Goal: Task Accomplishment & Management: Complete application form

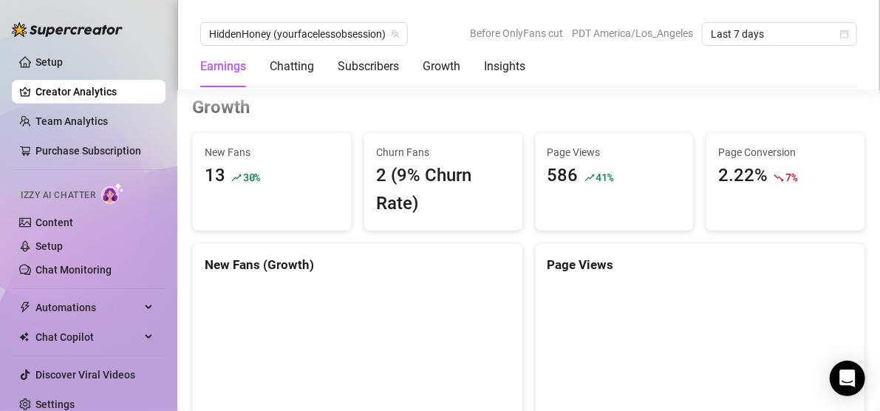
scroll to position [1269, 0]
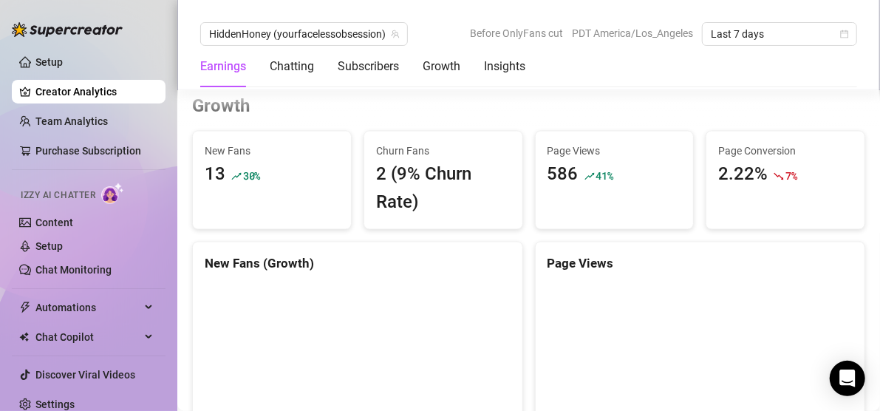
click at [252, 169] on span "30 %" at bounding box center [251, 176] width 17 height 14
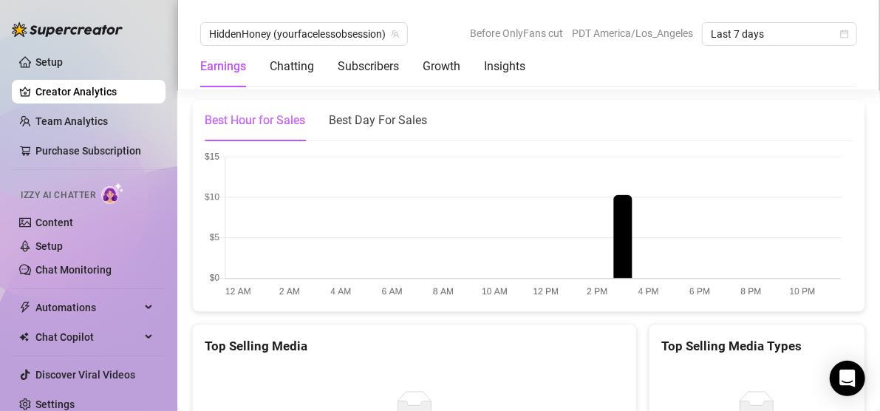
scroll to position [2370, 0]
click at [380, 136] on div "Best Day For Sales" at bounding box center [378, 118] width 98 height 41
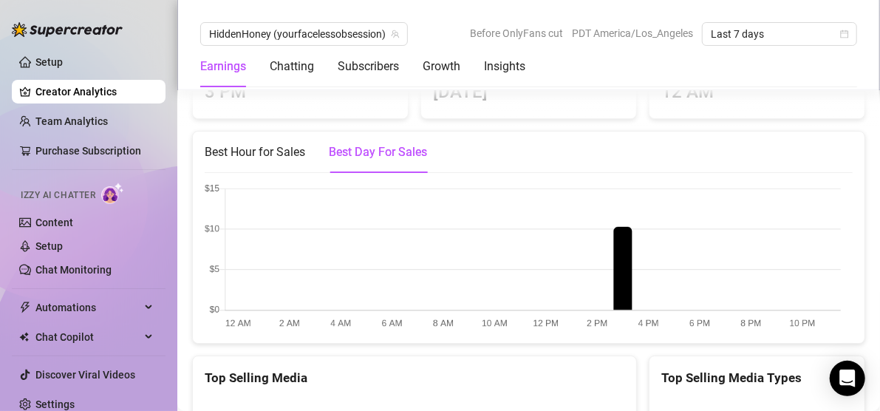
scroll to position [2337, 0]
drag, startPoint x: 256, startPoint y: 162, endPoint x: 236, endPoint y: 151, distance: 23.8
click at [236, 151] on div "Best Hour for Sales" at bounding box center [255, 152] width 100 height 18
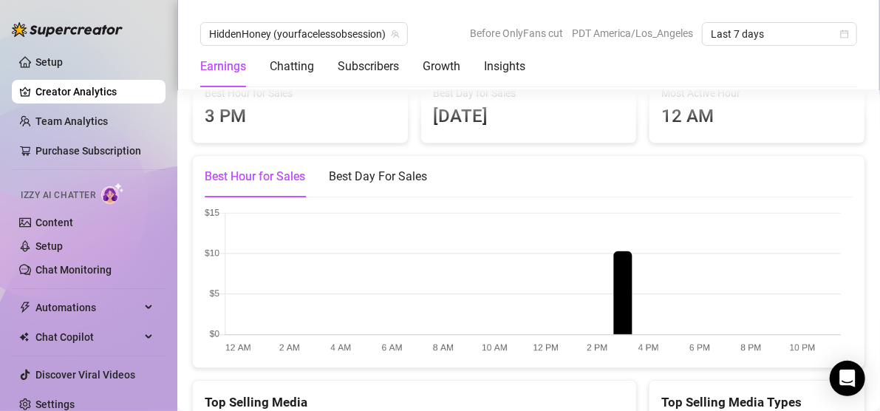
scroll to position [2282, 0]
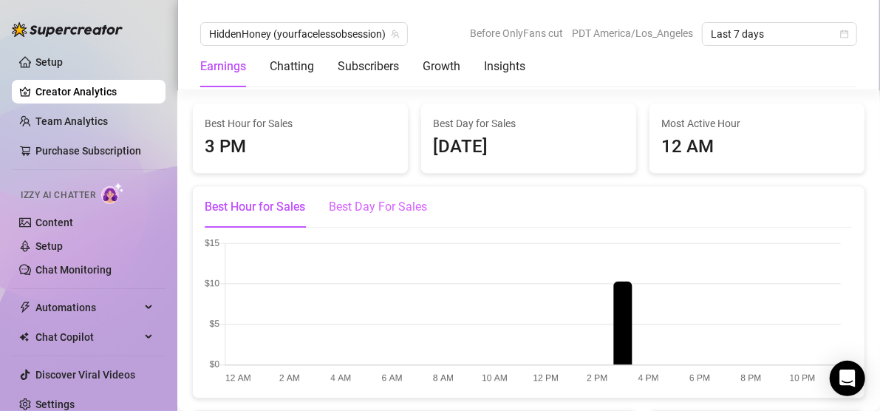
click at [356, 222] on div "Best Day For Sales" at bounding box center [378, 206] width 98 height 41
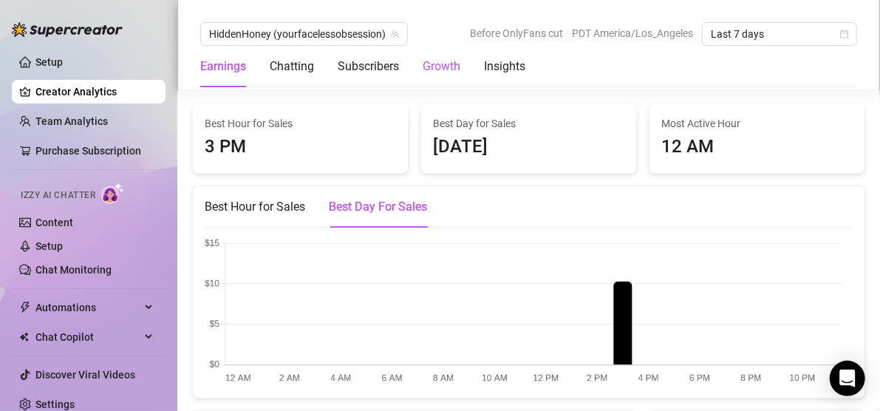
click at [446, 61] on div "Growth" at bounding box center [441, 67] width 38 height 18
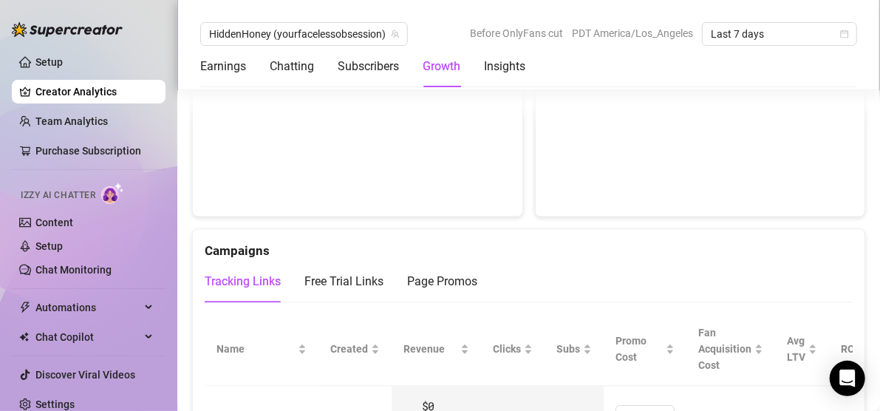
scroll to position [1263, 0]
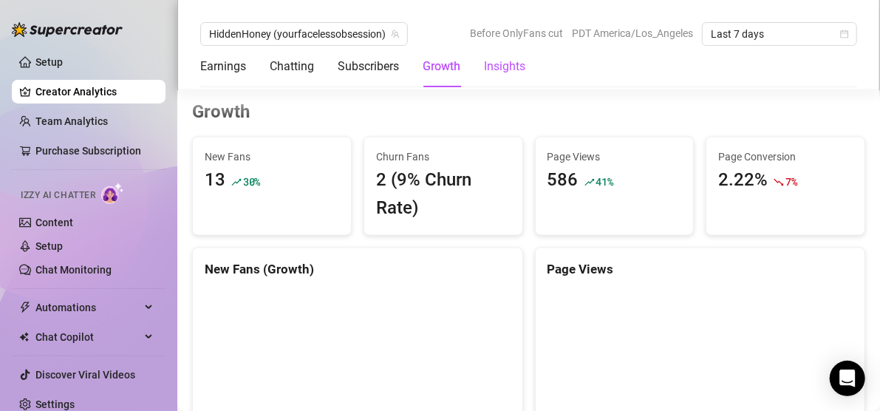
click at [492, 70] on div "Insights" at bounding box center [504, 67] width 41 height 18
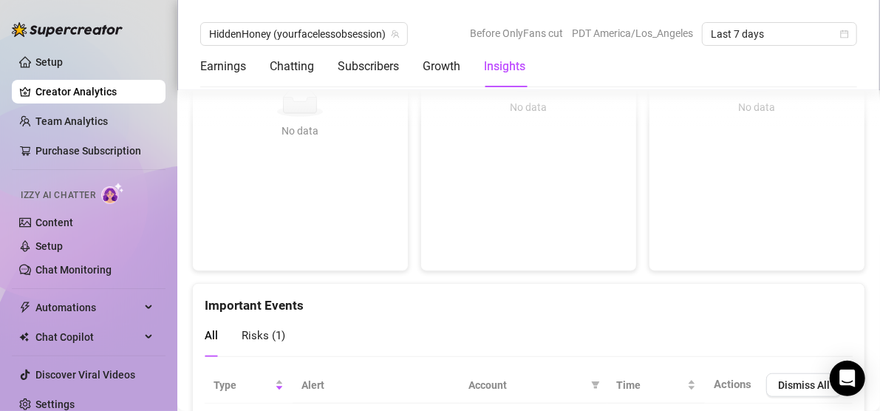
scroll to position [3073, 0]
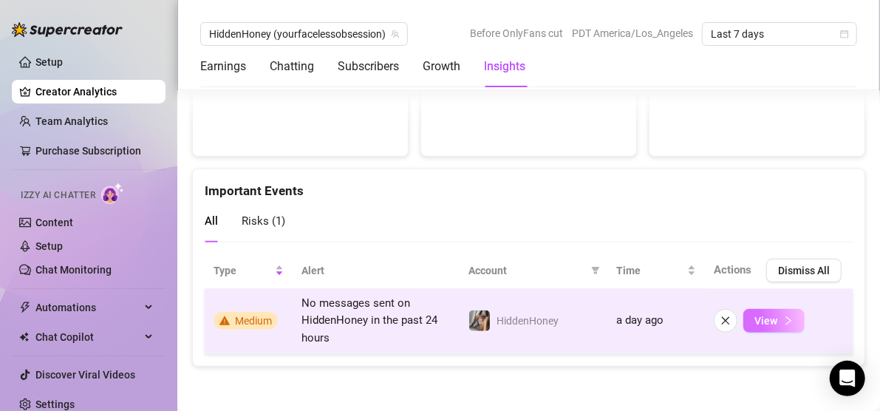
click at [763, 332] on button "View" at bounding box center [773, 321] width 61 height 24
click at [763, 319] on span "View" at bounding box center [765, 321] width 23 height 12
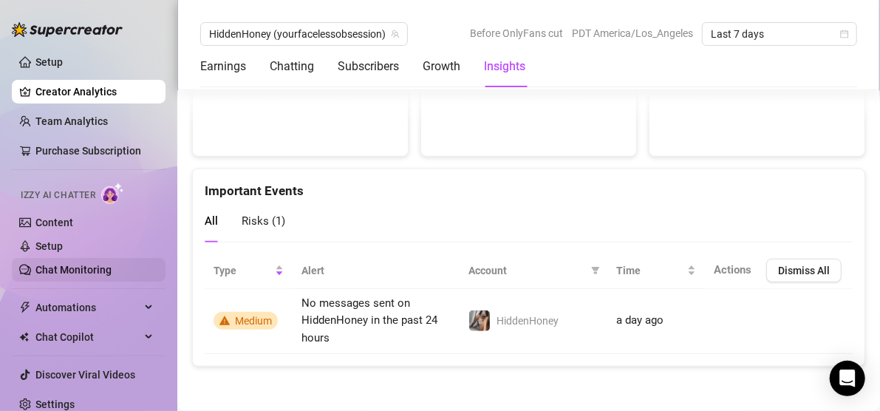
click at [69, 276] on link "Chat Monitoring" at bounding box center [73, 270] width 76 height 12
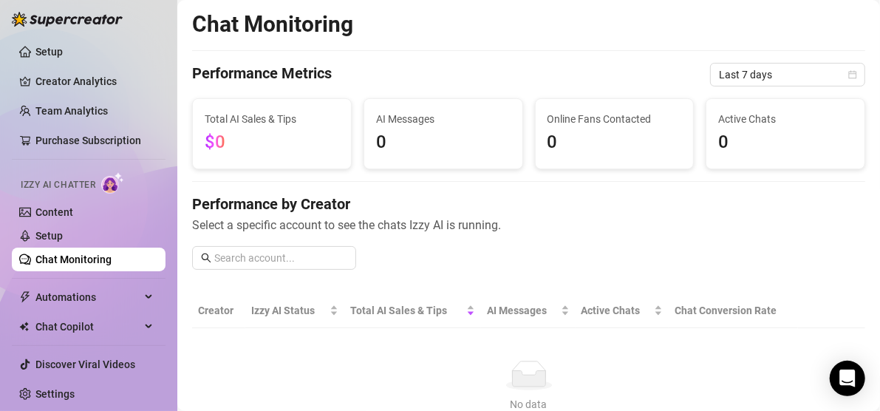
click at [113, 177] on img at bounding box center [112, 182] width 23 height 21
click at [146, 297] on div "Automations" at bounding box center [89, 297] width 154 height 24
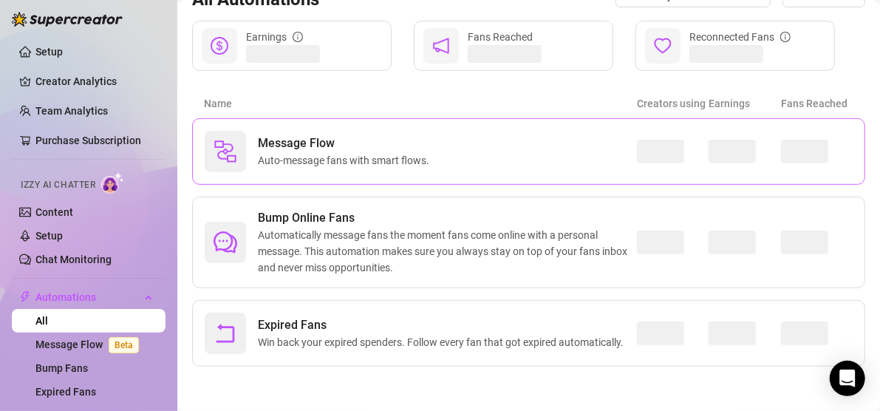
scroll to position [177, 0]
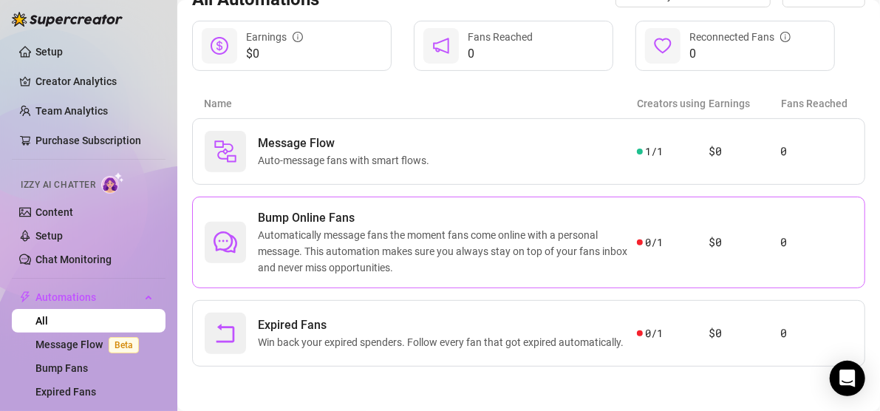
click at [273, 237] on span "Automatically message fans the moment fans come online with a personal message.…" at bounding box center [447, 251] width 379 height 49
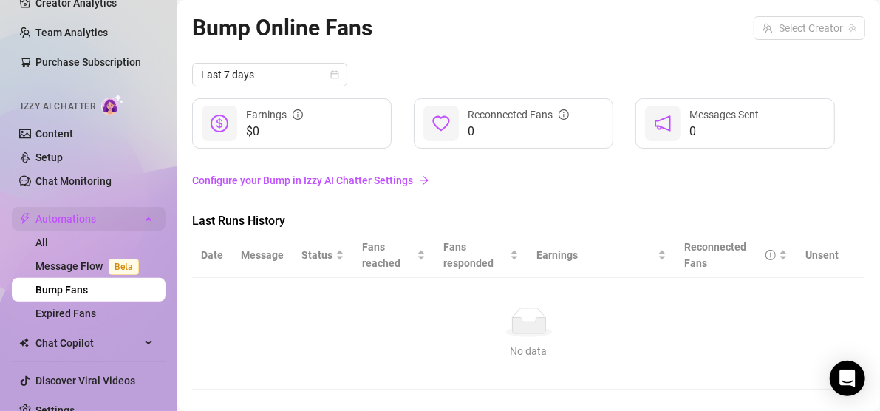
scroll to position [105, 0]
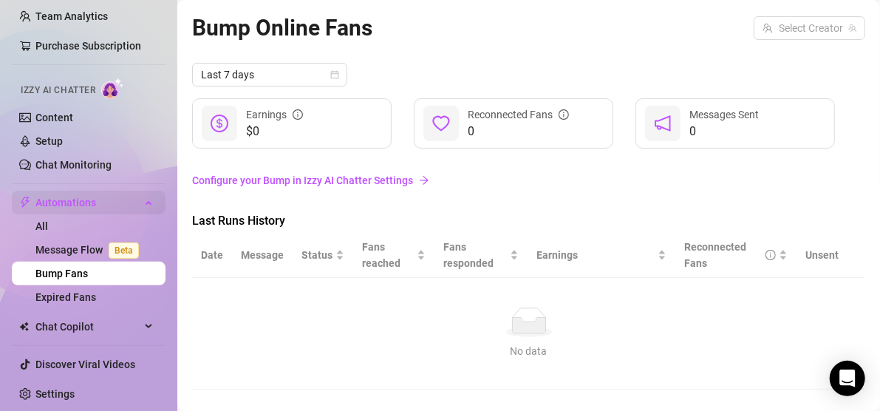
click at [132, 201] on div "Automations" at bounding box center [89, 203] width 154 height 24
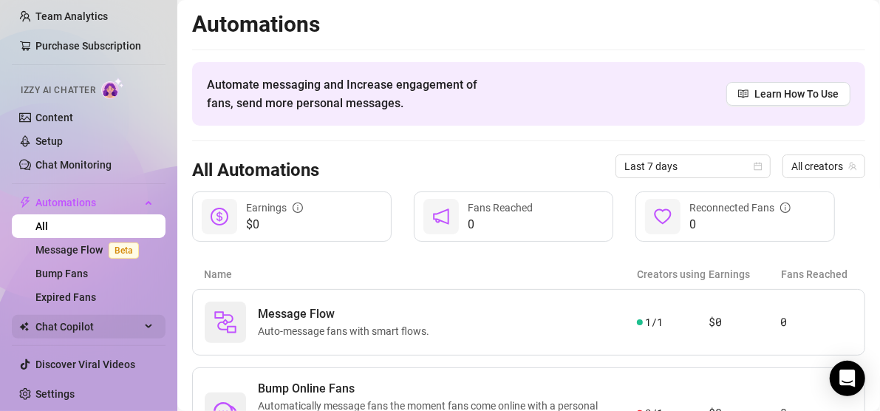
click at [146, 326] on icon at bounding box center [149, 326] width 7 height 0
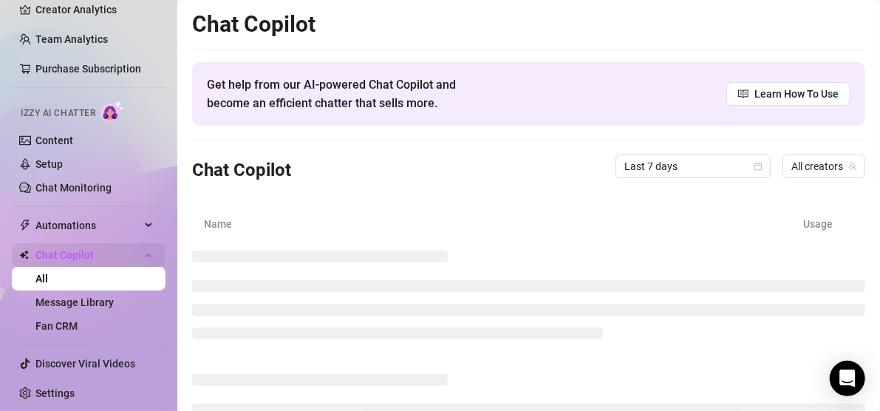
scroll to position [81, 0]
click at [114, 309] on link "Message Library" at bounding box center [74, 303] width 78 height 12
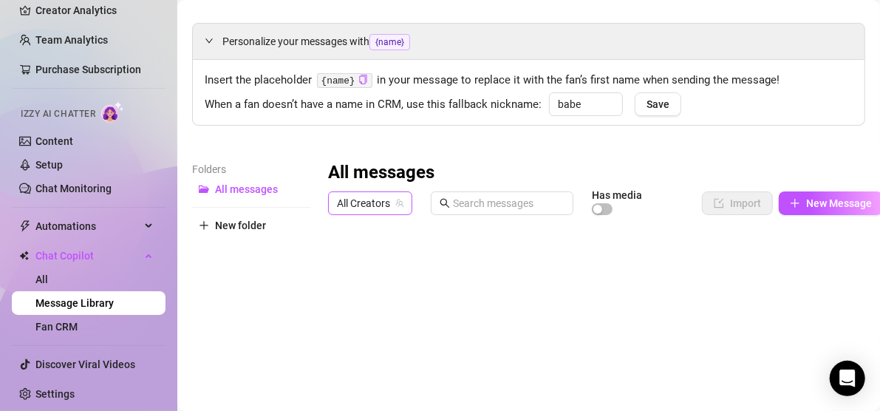
scroll to position [23, 0]
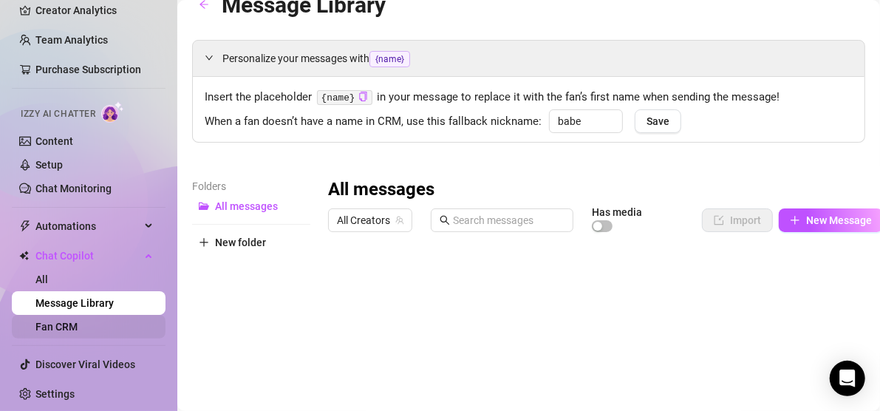
click at [77, 332] on link "Fan CRM" at bounding box center [56, 327] width 42 height 12
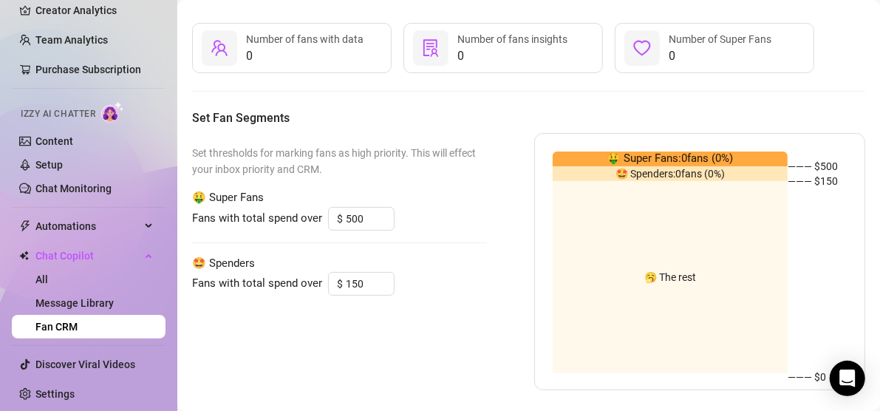
scroll to position [64, 0]
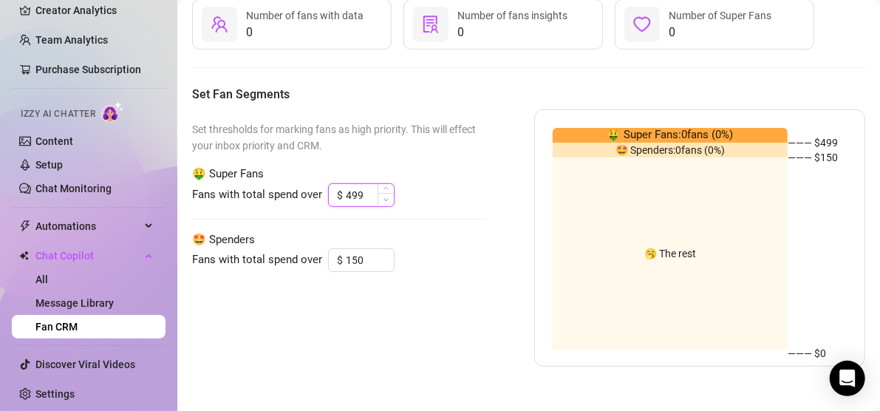
click at [388, 202] on span "Decrease Value" at bounding box center [385, 199] width 16 height 13
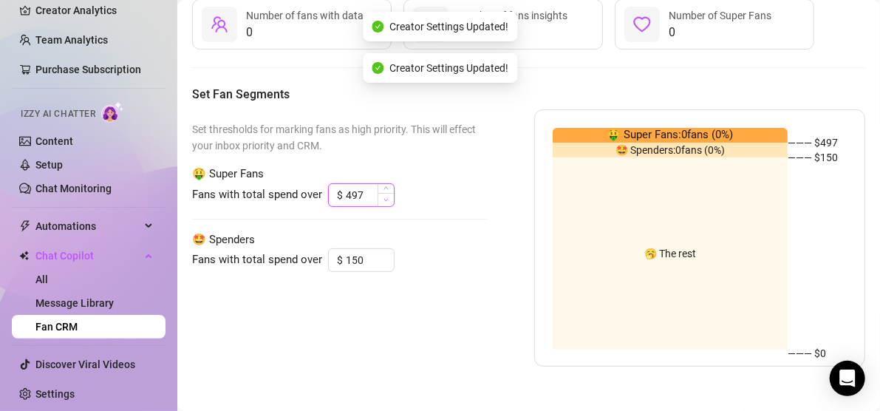
click at [388, 202] on span "Decrease Value" at bounding box center [385, 199] width 16 height 13
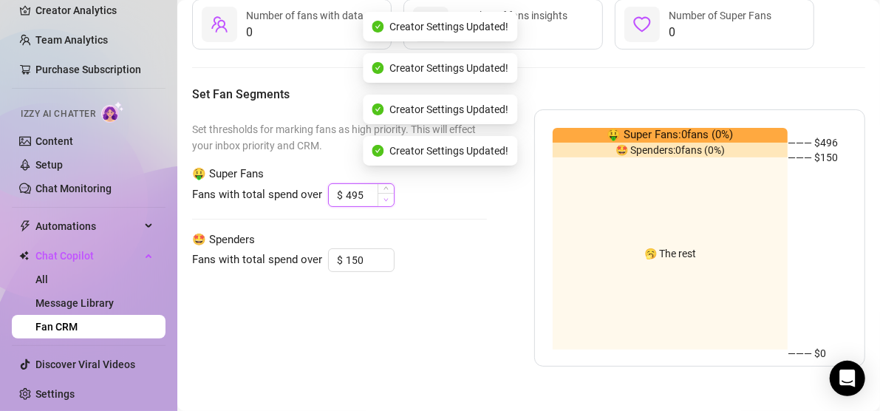
click at [388, 202] on span "Decrease Value" at bounding box center [385, 199] width 16 height 13
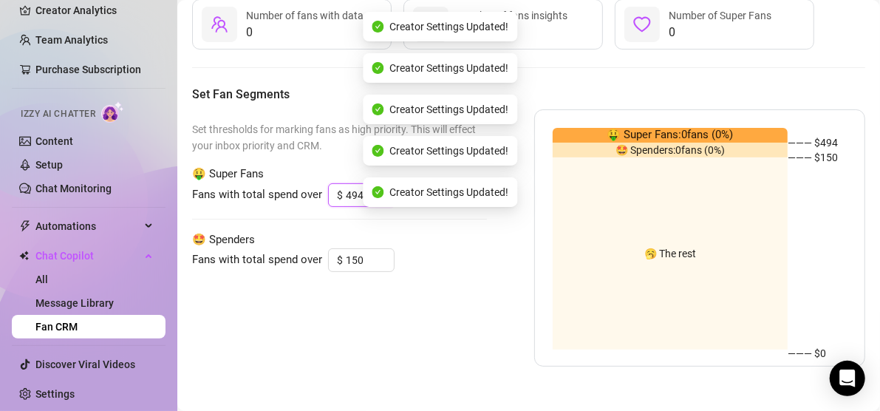
click at [388, 202] on body "Setup Creator Analytics Team Analytics Purchase Subscription Izzy AI Chatter Co…" at bounding box center [440, 205] width 880 height 411
click at [388, 202] on div "Creator Settings Updated! Creator Settings Updated! Creator Settings Updated! C…" at bounding box center [440, 130] width 880 height 248
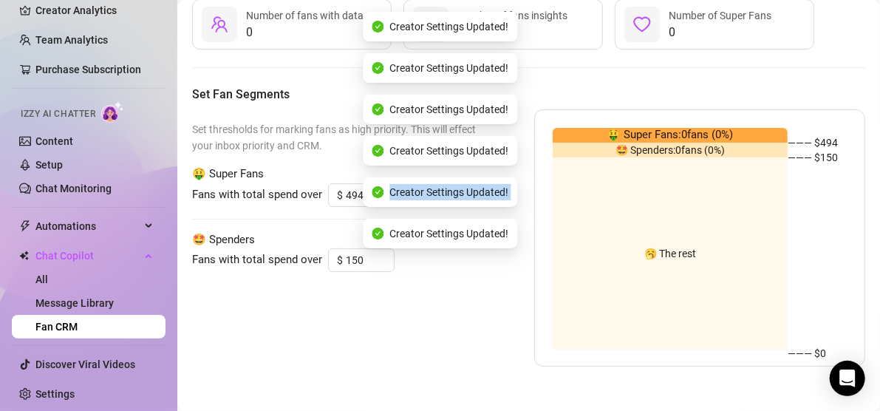
click at [388, 202] on div "Creator Settings Updated!" at bounding box center [440, 192] width 154 height 30
drag, startPoint x: 346, startPoint y: 192, endPoint x: 367, endPoint y: 198, distance: 21.5
click at [367, 198] on body "Setup Creator Analytics Team Analytics Purchase Subscription Izzy AI Chatter Co…" at bounding box center [440, 205] width 880 height 411
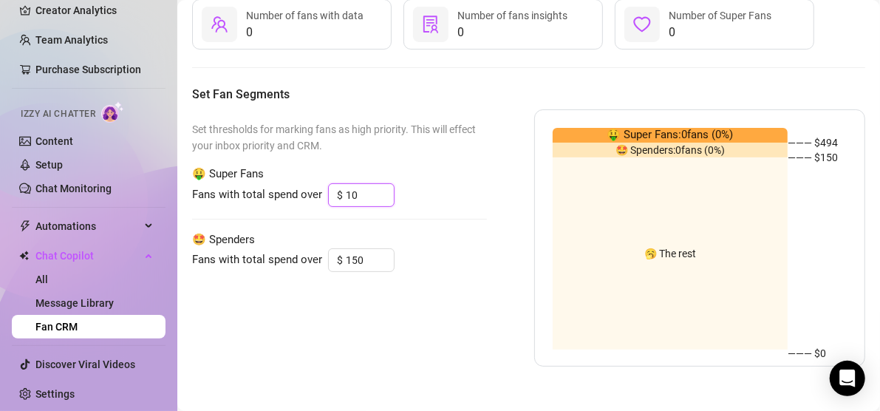
type input "1"
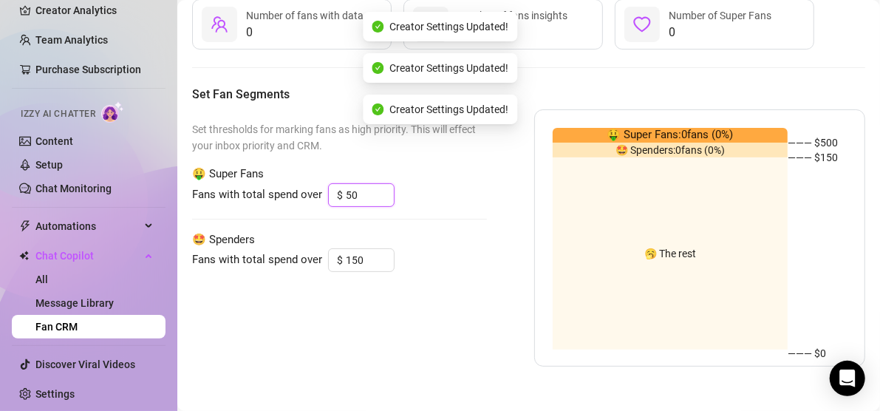
type input "5"
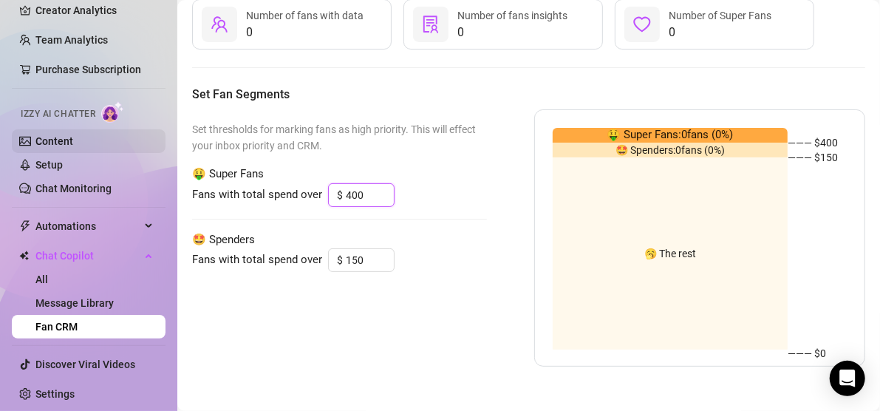
type input "400"
click at [73, 135] on link "Content" at bounding box center [54, 141] width 38 height 12
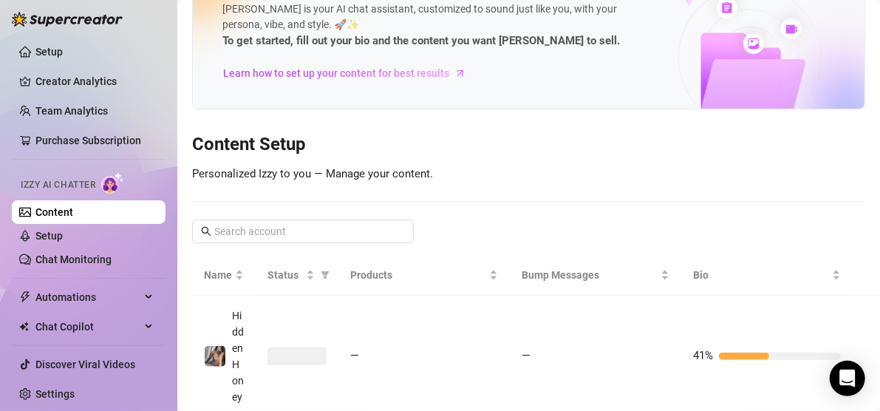
scroll to position [64, 0]
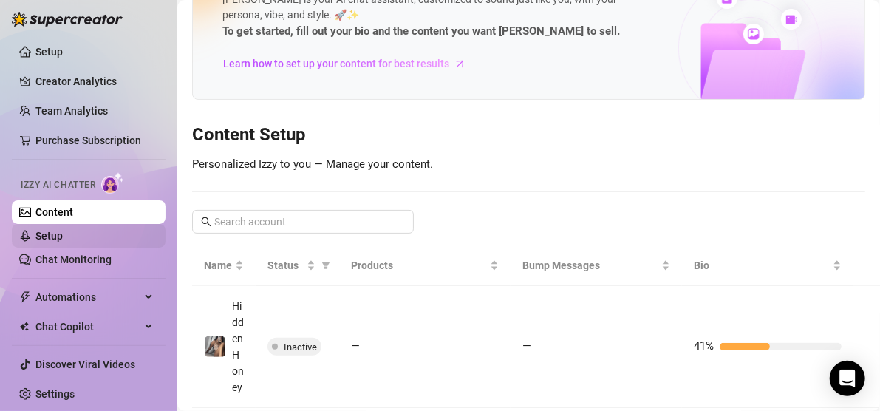
click at [62, 242] on link "Setup" at bounding box center [48, 236] width 27 height 12
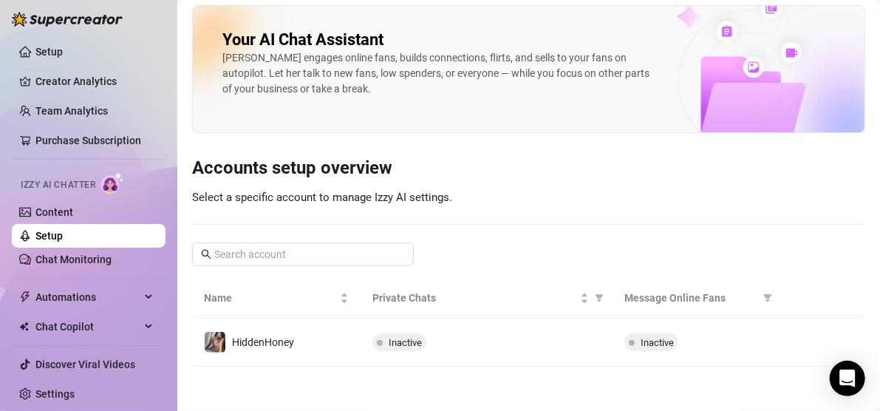
scroll to position [4, 0]
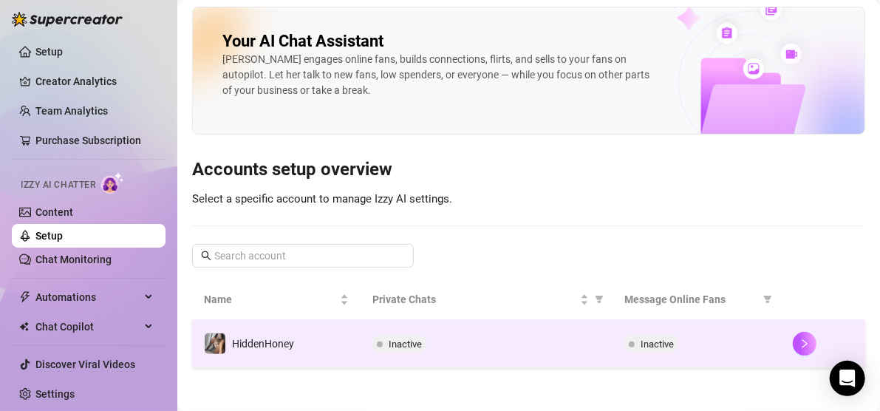
click at [520, 343] on div "Inactive" at bounding box center [486, 344] width 229 height 18
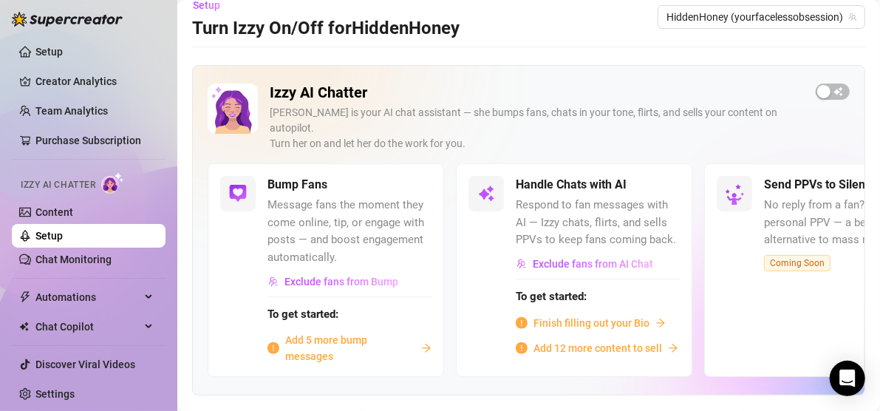
scroll to position [64, 0]
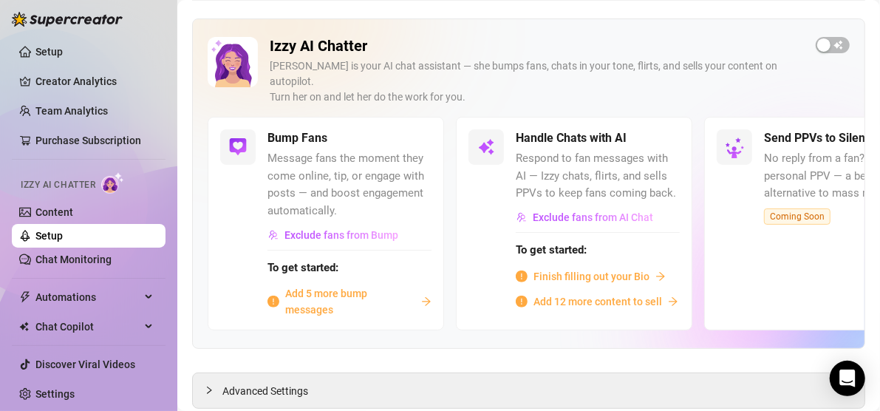
click at [651, 268] on div "Finish filling out your Bio" at bounding box center [598, 276] width 164 height 16
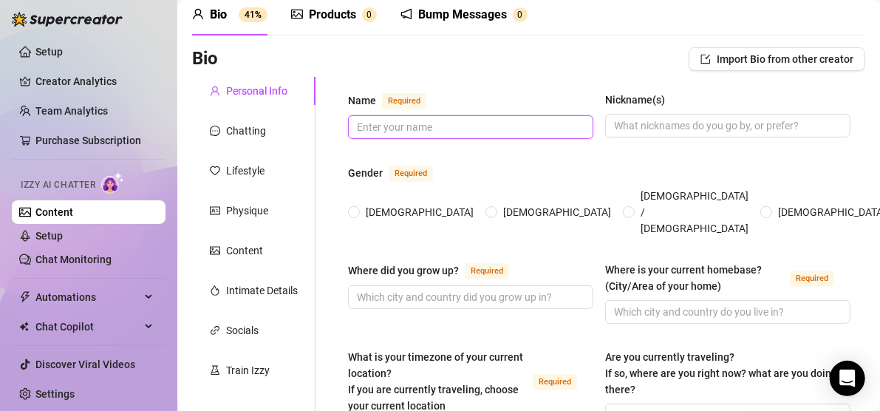
click at [488, 126] on input "Name Required" at bounding box center [469, 127] width 225 height 16
type input "faceless"
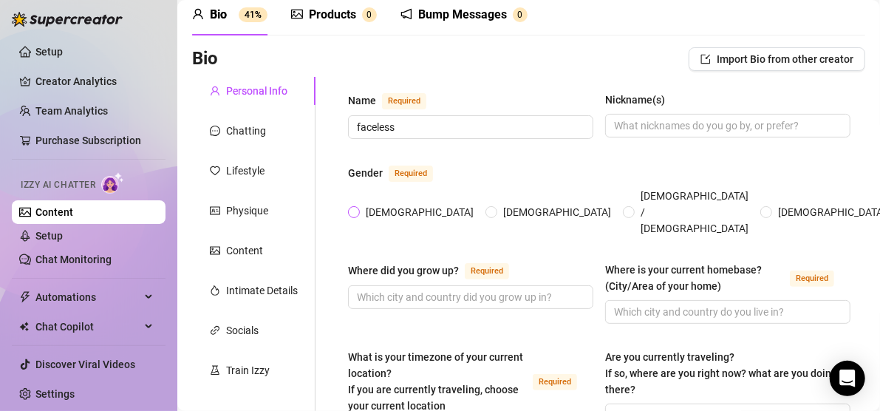
click at [363, 204] on span "[DEMOGRAPHIC_DATA]" at bounding box center [420, 212] width 120 height 16
click at [357, 208] on input "[DEMOGRAPHIC_DATA]" at bounding box center [355, 213] width 6 height 10
radio input "true"
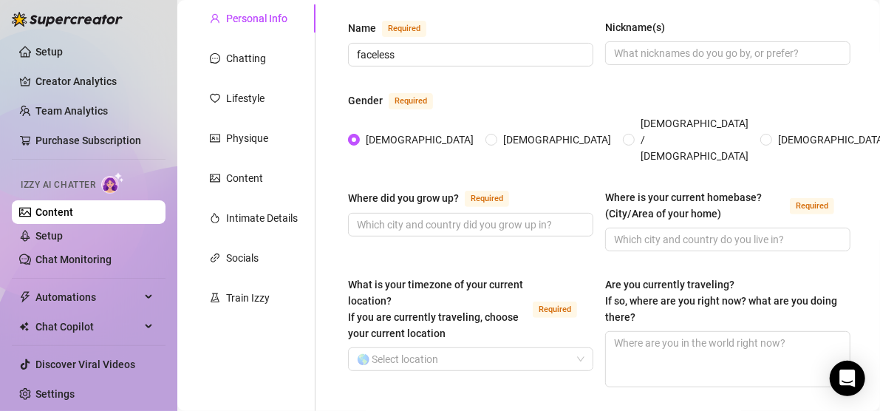
scroll to position [138, 0]
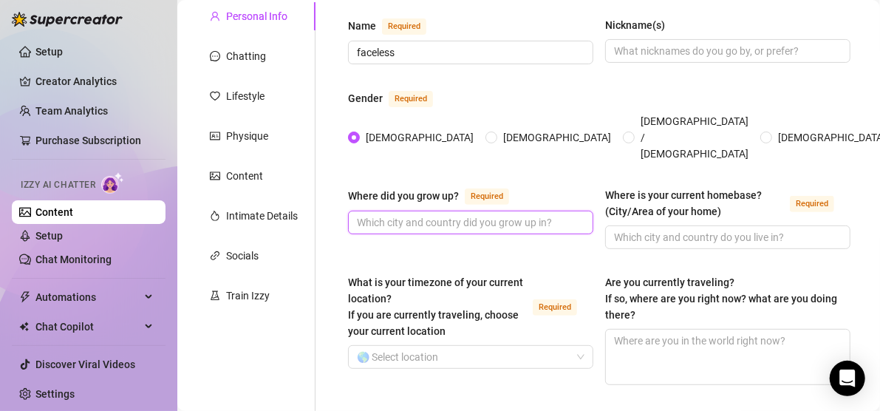
click at [363, 214] on input "Where did you grow up? Required" at bounding box center [469, 222] width 225 height 16
type input "O"
type input "[GEOGRAPHIC_DATA]"
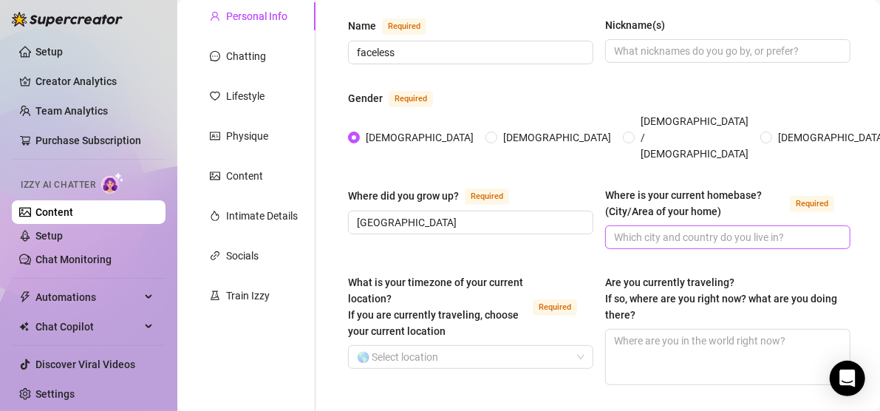
drag, startPoint x: 658, startPoint y: 204, endPoint x: 657, endPoint y: 217, distance: 13.4
click at [657, 217] on div "Where is your current homebase? (City/Area of your home) Required" at bounding box center [727, 218] width 245 height 62
click at [657, 229] on input "Where is your current homebase? (City/Area of your home) Required" at bounding box center [726, 237] width 225 height 16
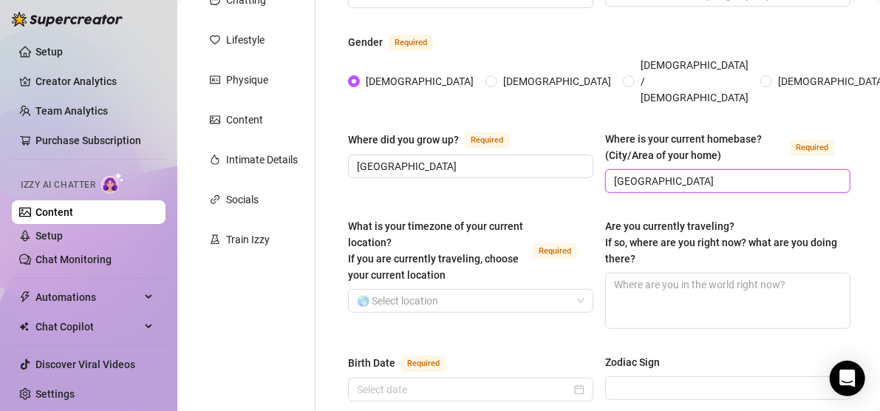
scroll to position [262, 0]
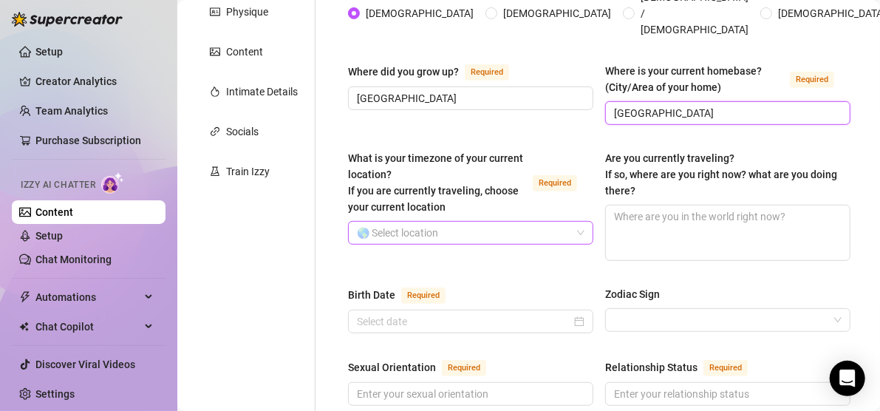
type input "[GEOGRAPHIC_DATA]"
click at [531, 222] on input "What is your timezone of your current location? If you are currently traveling,…" at bounding box center [464, 233] width 214 height 22
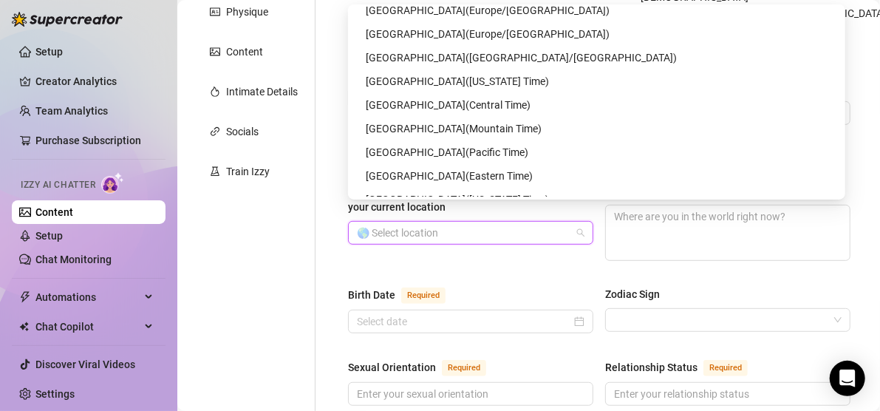
scroll to position [7237, 0]
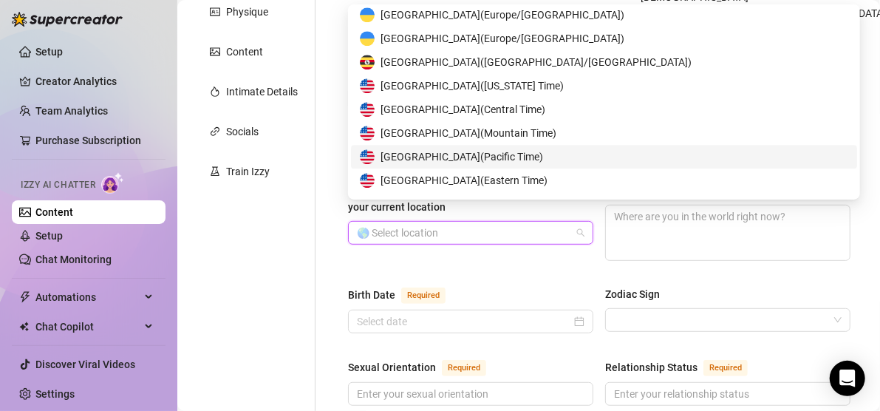
click at [509, 160] on span "United States of America ( Pacific Time )" at bounding box center [461, 156] width 162 height 16
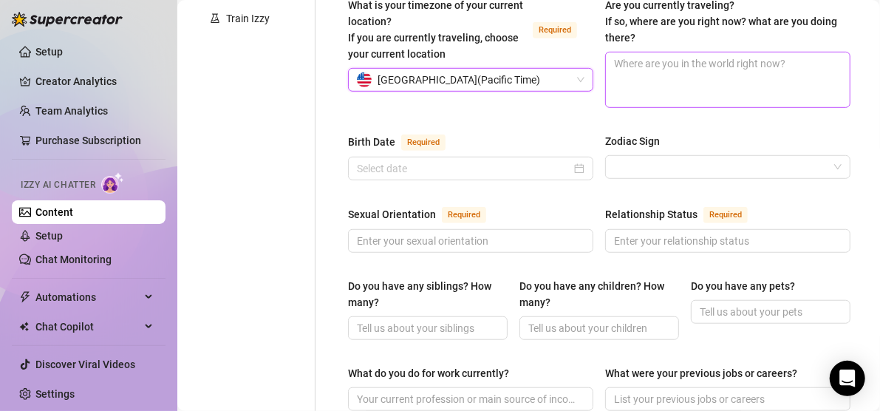
scroll to position [416, 0]
click at [576, 160] on div at bounding box center [470, 168] width 227 height 16
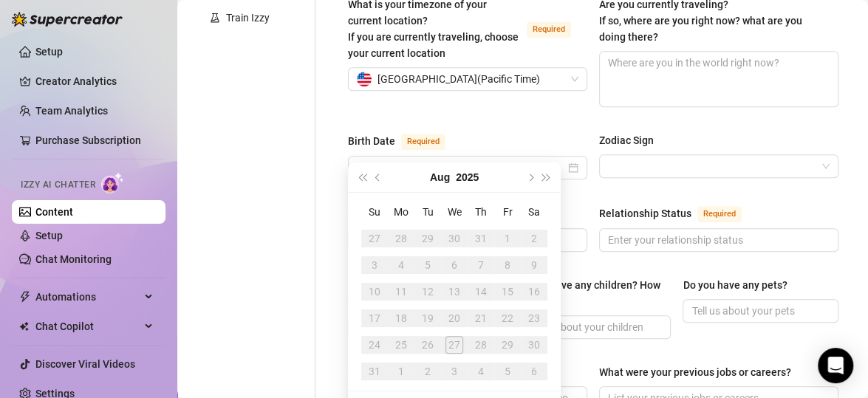
click at [479, 180] on div "[DATE]" at bounding box center [454, 177] width 134 height 30
click at [476, 180] on button "2025" at bounding box center [467, 177] width 23 height 30
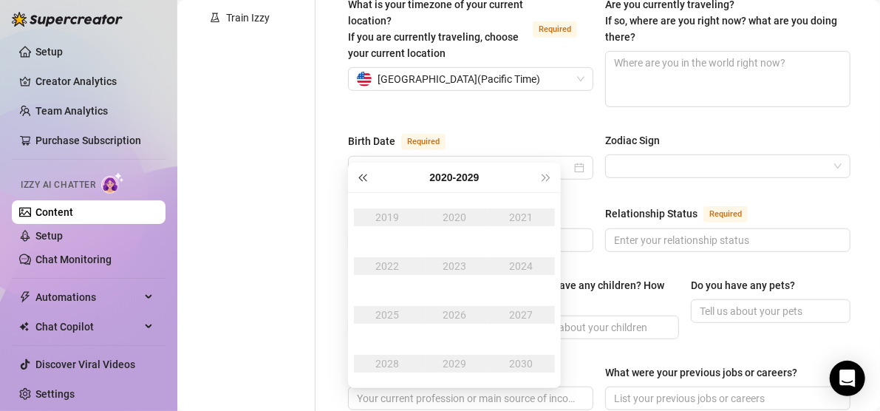
click at [366, 181] on button "Last year (Control + left)" at bounding box center [362, 177] width 16 height 30
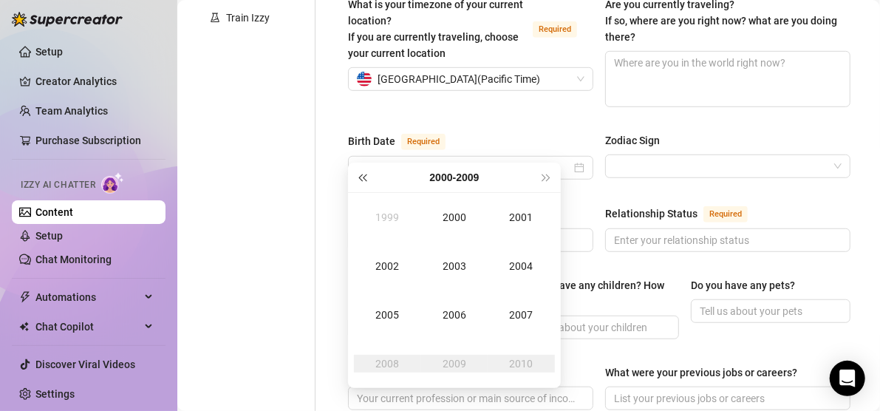
click at [366, 181] on button "Last year (Control + left)" at bounding box center [362, 177] width 16 height 30
click at [454, 356] on div "1999" at bounding box center [454, 364] width 44 height 18
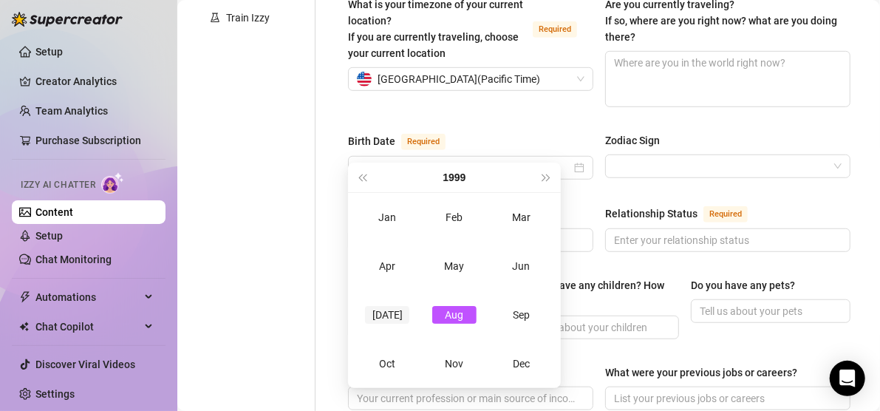
click at [383, 318] on div "[DATE]" at bounding box center [387, 315] width 44 height 18
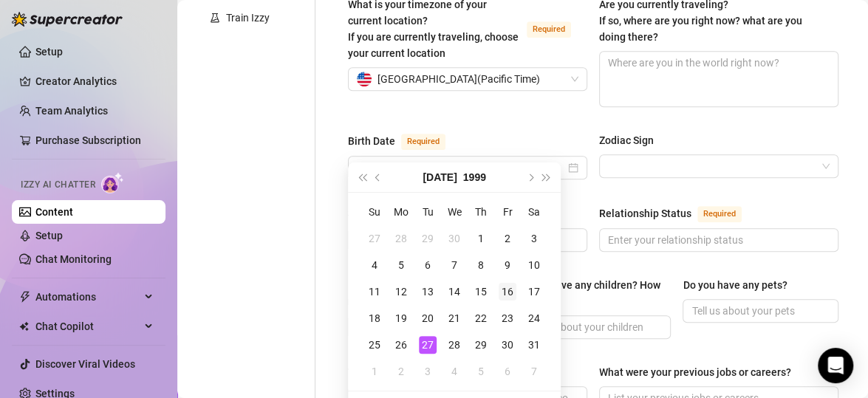
type input "[DATE]"
click at [504, 290] on div "16" at bounding box center [508, 292] width 18 height 18
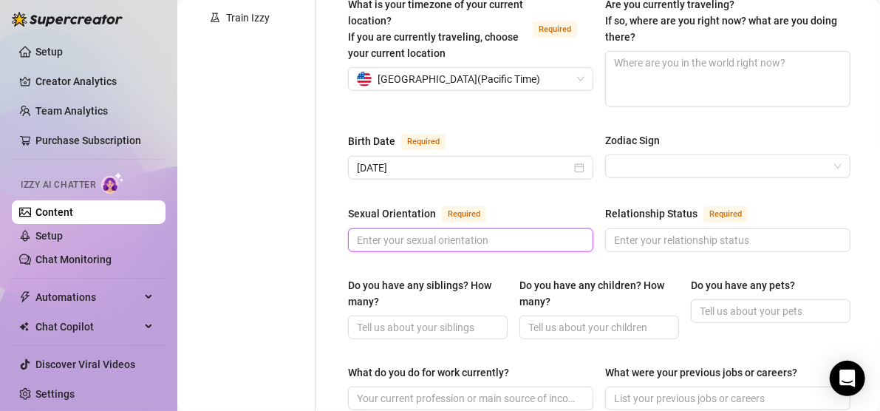
click at [528, 232] on input "Sexual Orientation Required" at bounding box center [469, 240] width 225 height 16
type input "straight"
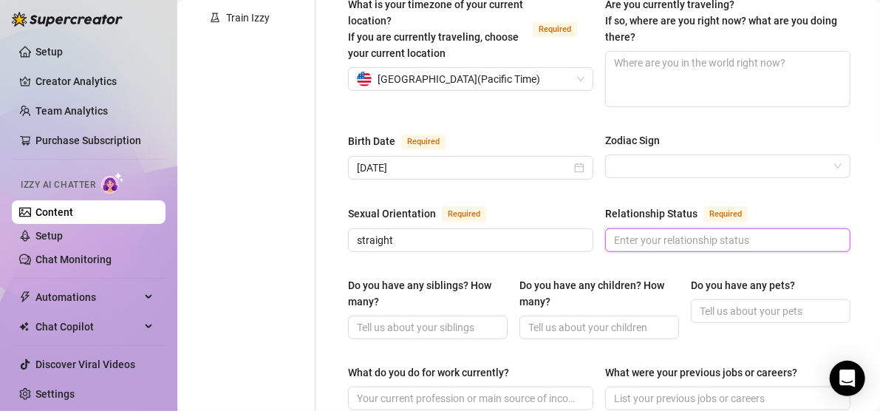
click at [666, 232] on input "Relationship Status Required" at bounding box center [726, 240] width 225 height 16
type input "d"
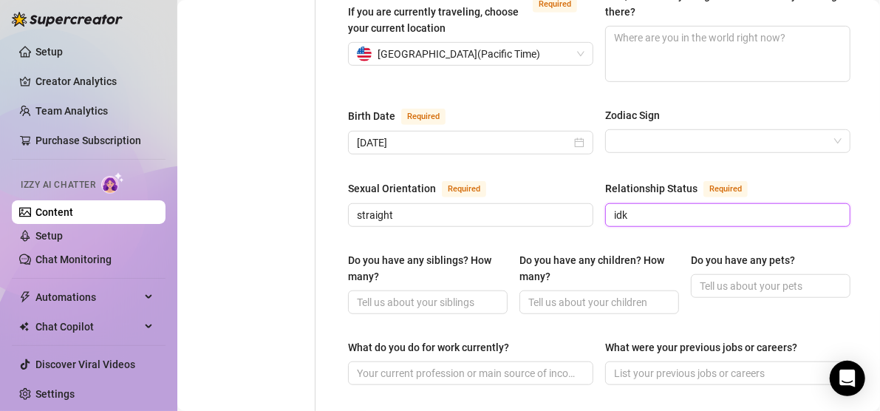
scroll to position [447, 0]
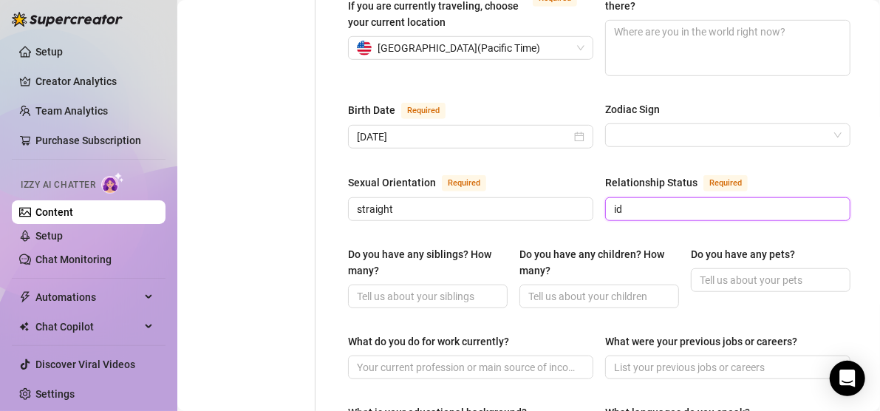
type input "i"
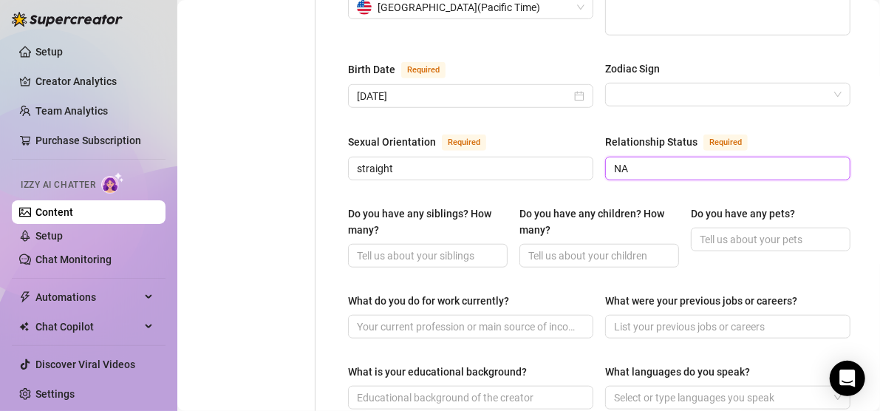
scroll to position [482, 0]
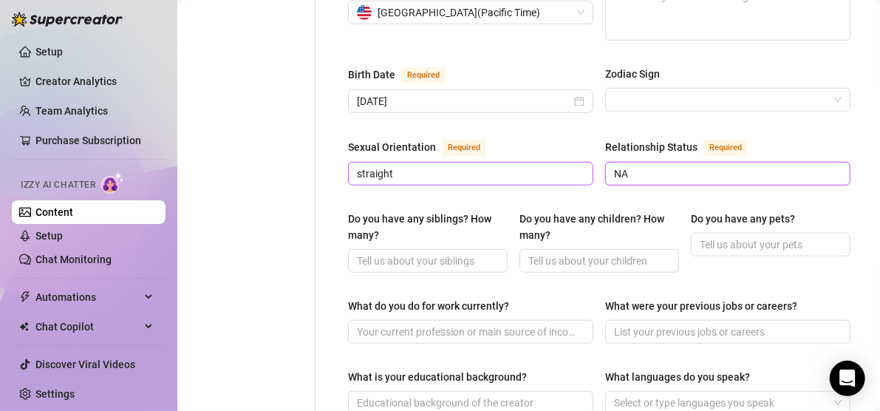
type input "NA"
drag, startPoint x: 454, startPoint y: 160, endPoint x: 286, endPoint y: 160, distance: 168.4
click at [286, 160] on div "Personal Info Chatting Lifestyle Physique Content Intimate Details Socials Trai…" at bounding box center [528, 293] width 673 height 1270
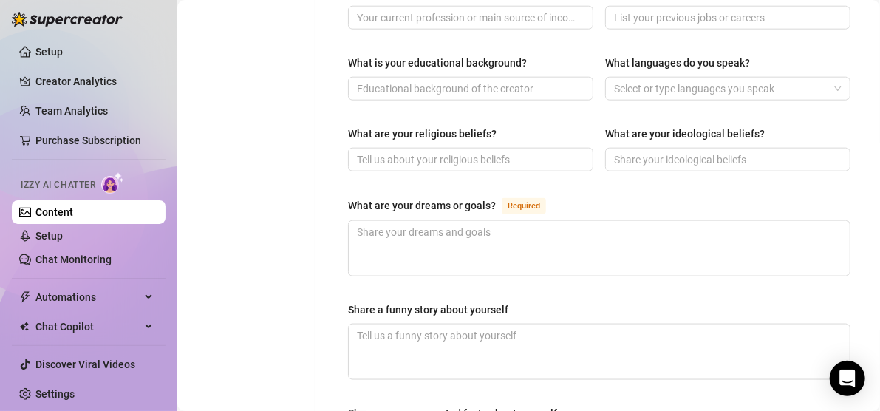
scroll to position [797, 0]
type input "NA"
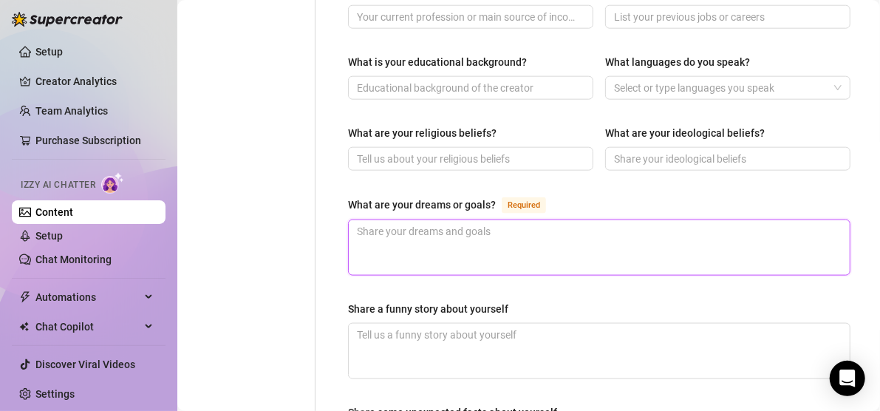
click at [435, 235] on textarea "What are your dreams or goals? Required" at bounding box center [599, 247] width 501 height 55
type textarea "T"
type textarea "TO"
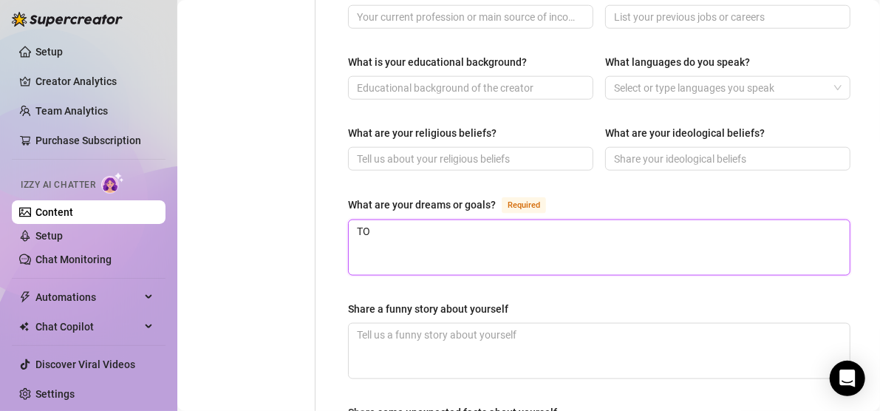
type textarea "TO"
type textarea "T"
type textarea "To"
type textarea "To b"
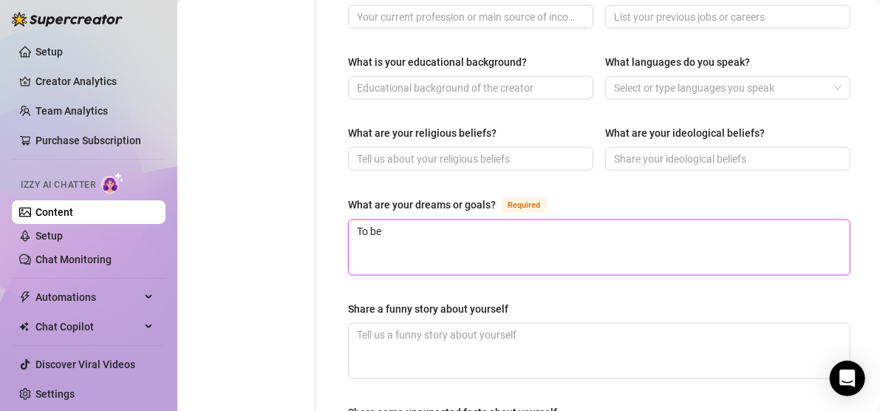
type textarea "To be"
type textarea "To be ab"
type textarea "To be able"
type textarea "To be able t"
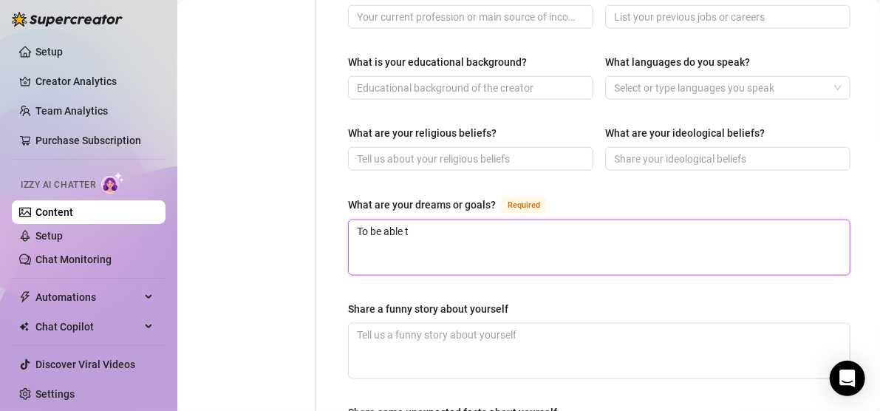
type textarea "To be able to"
type textarea "To be able to c"
type textarea "To be able to ca"
type textarea "To be able to car"
type textarea "To be able to care"
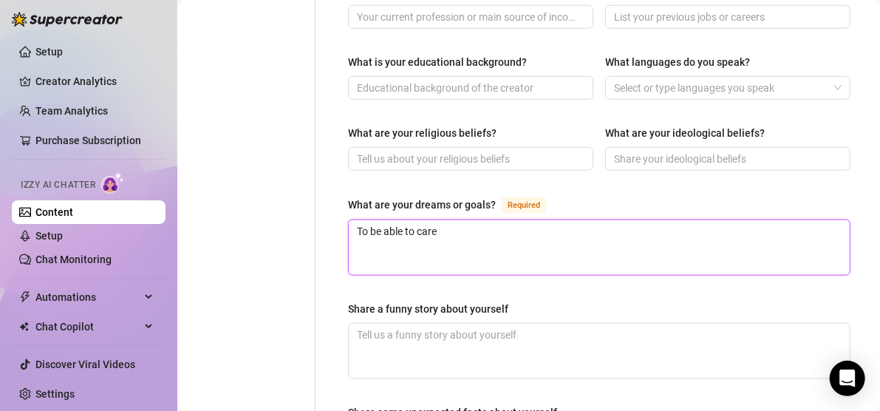
type textarea "To be able to care"
type textarea "To be able to care fo"
type textarea "To be able to care for"
type textarea "To be able to care for m"
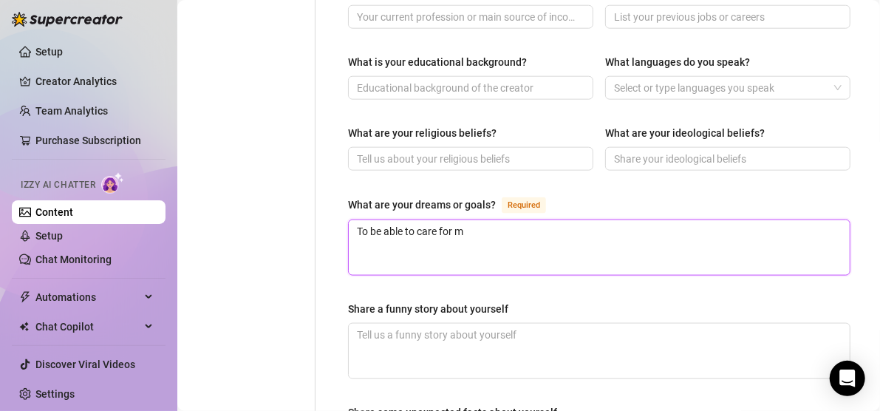
type textarea "To be able to care for my"
type textarea "To be able to care for mys"
type textarea "To be able to care for myse"
type textarea "To be able to care for mysel"
type textarea "To be able to care for myself"
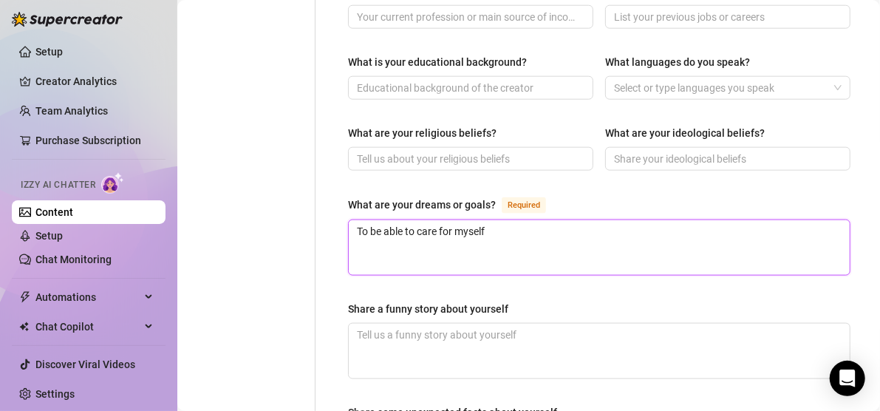
type textarea "To be able to care for myself a"
type textarea "To be able to care for myself an"
type textarea "To be able to care for myself and"
type textarea "To be able to care for myself and t"
type textarea "To be able to care for myself and th"
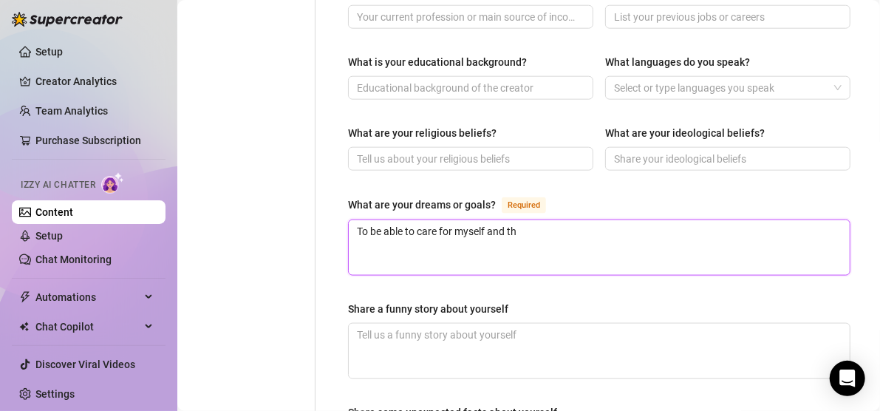
type textarea "To be able to care for myself and the"
type textarea "To be able to care for myself and the o"
type textarea "To be able to care for myself and the on"
type textarea "To be able to care for myself and the onv"
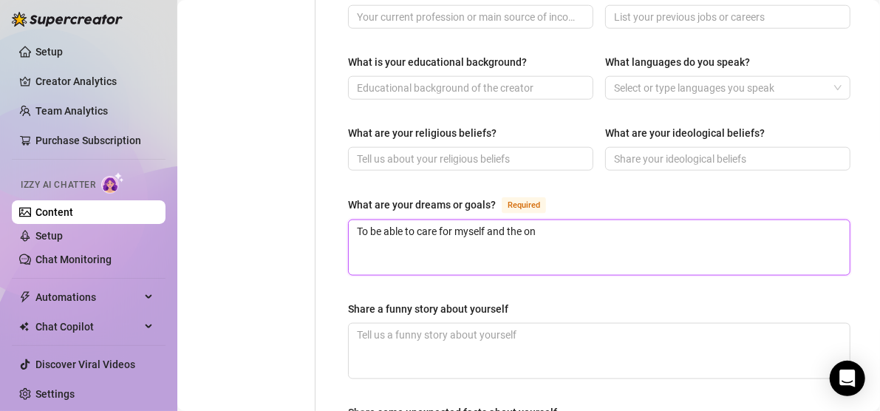
type textarea "To be able to care for myself and the one"
type textarea "To be able to care for myself and the ones"
type textarea "To be able to care for myself and the ones I"
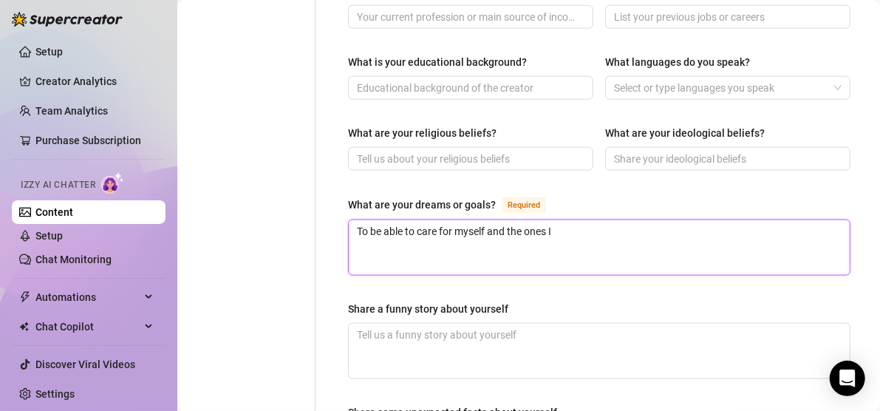
type textarea "To be able to care for myself and the ones I l"
type textarea "To be able to care for myself and the ones I lo"
type textarea "To be able to care for myself and the ones I lov"
click at [435, 235] on textarea "To be able to care for myself and the ones I love" at bounding box center [599, 247] width 501 height 55
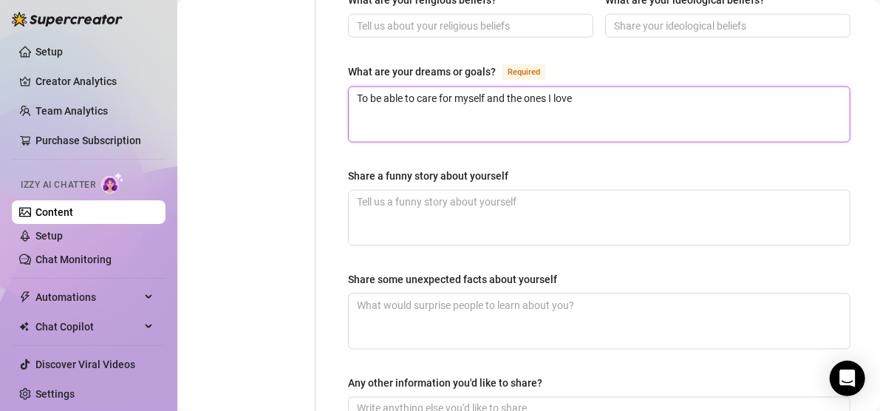
scroll to position [1106, 0]
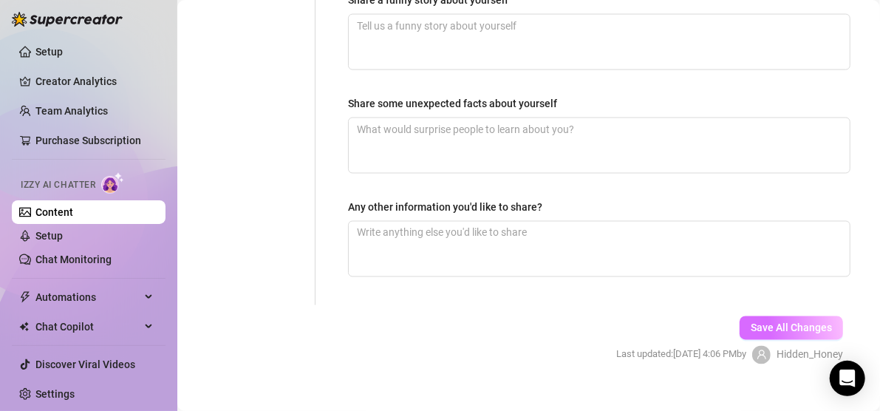
type textarea "To be able to care for myself and the ones I love"
click at [766, 316] on button "Save All Changes" at bounding box center [790, 328] width 103 height 24
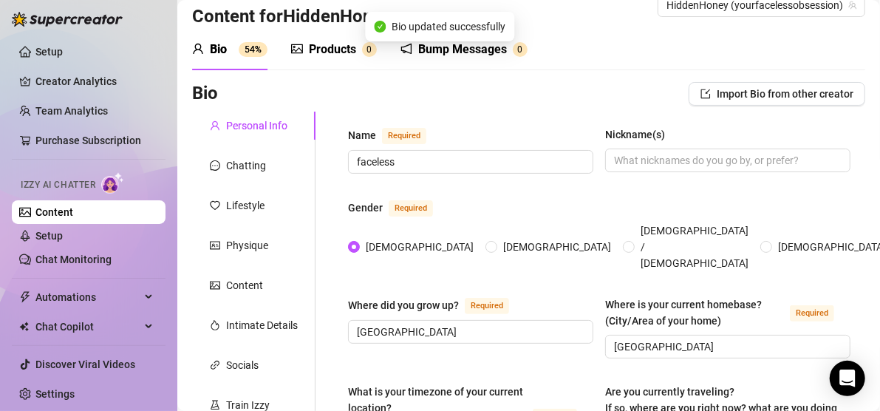
scroll to position [13, 0]
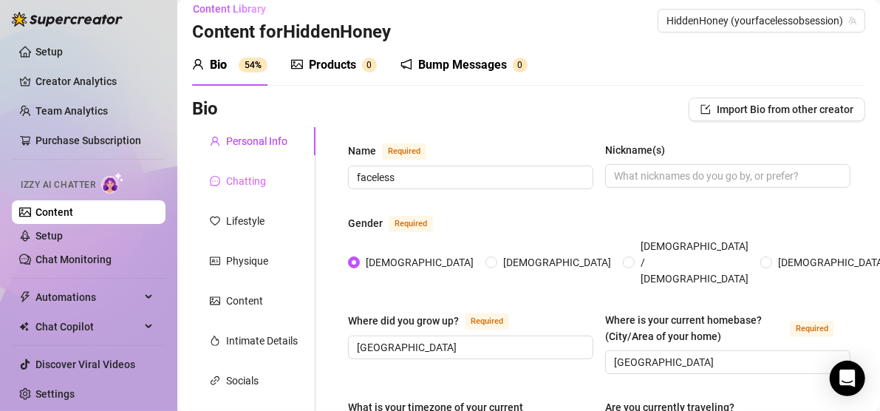
click at [280, 179] on div "Chatting" at bounding box center [253, 181] width 123 height 28
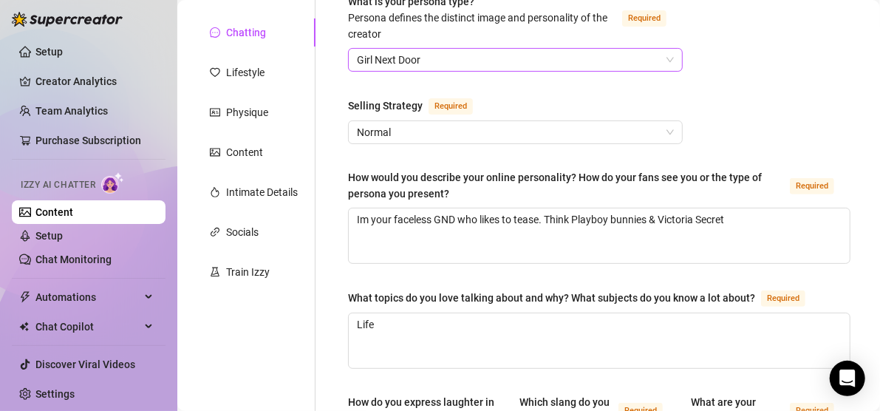
scroll to position [162, 0]
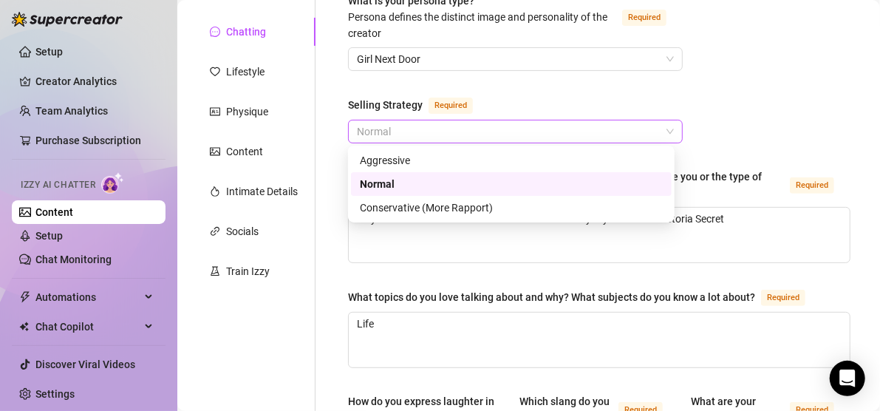
click at [465, 134] on span "Normal" at bounding box center [515, 131] width 317 height 22
click at [449, 157] on div "Aggressive" at bounding box center [511, 160] width 303 height 16
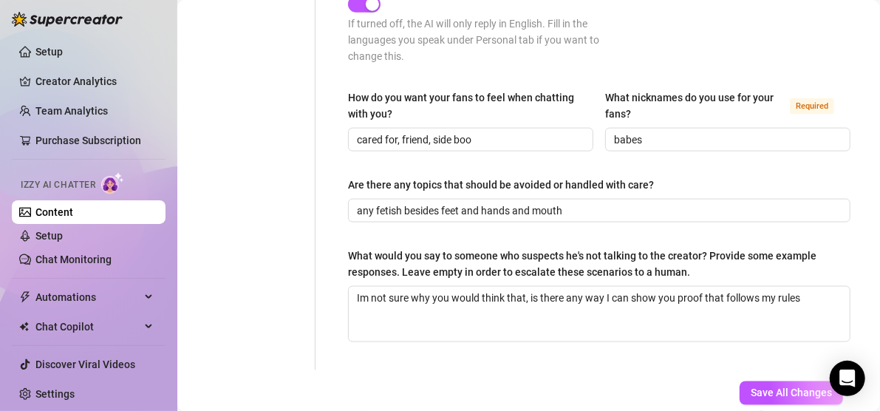
scroll to position [1036, 0]
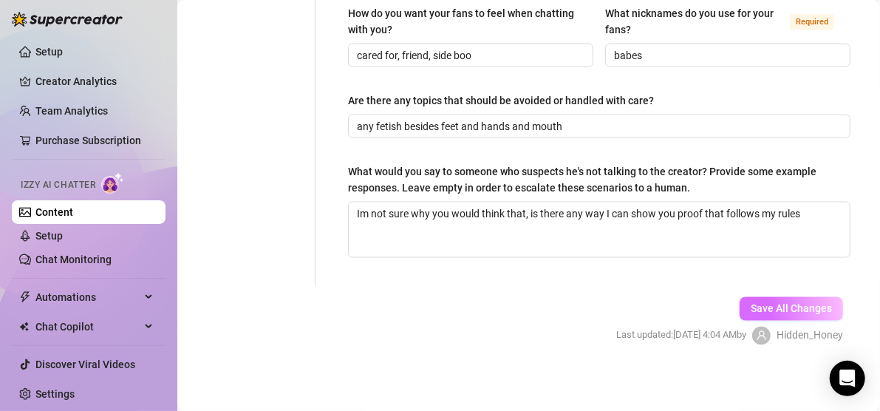
click at [776, 312] on button "Save All Changes" at bounding box center [790, 309] width 103 height 24
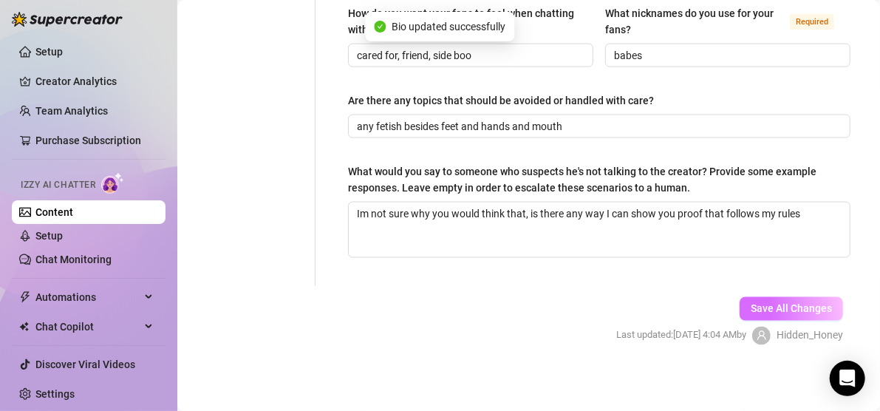
click at [779, 303] on span "Save All Changes" at bounding box center [790, 309] width 81 height 12
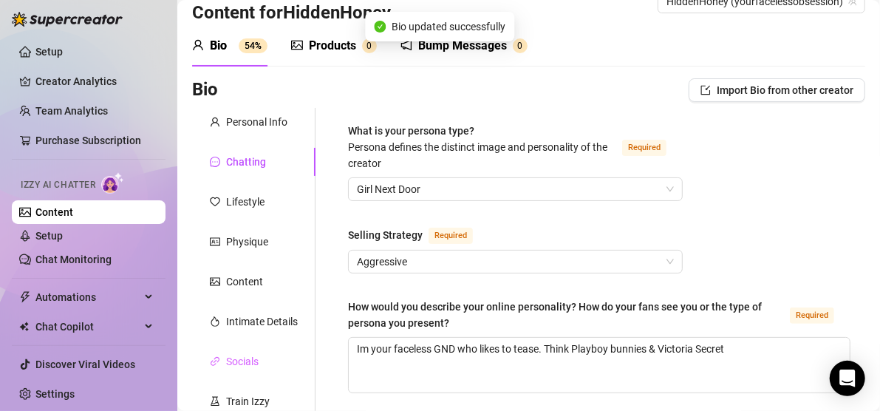
scroll to position [28, 0]
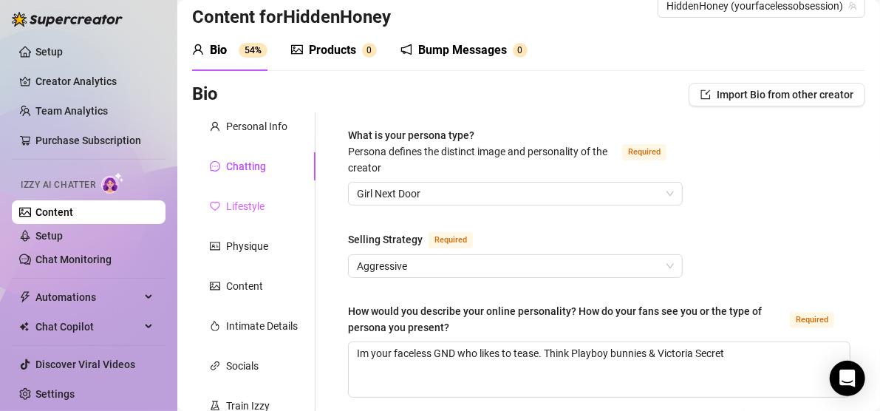
click at [277, 215] on div "Lifestyle" at bounding box center [253, 206] width 123 height 28
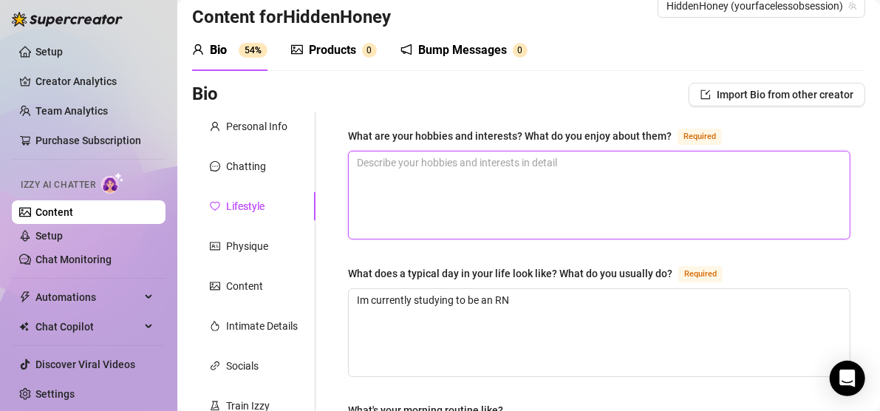
click at [476, 164] on textarea "What are your hobbies and interests? What do you enjoy about them? Required" at bounding box center [599, 194] width 501 height 87
type textarea "v"
type textarea "vi"
type textarea "vid"
type textarea "vide"
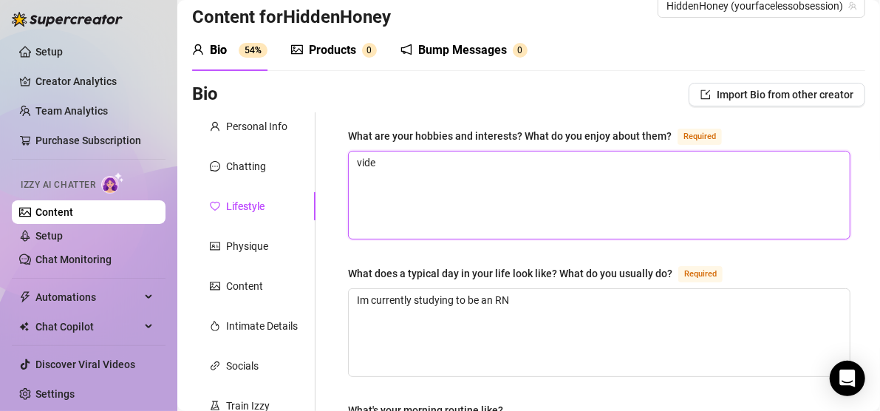
type textarea "video"
type textarea "video g"
type textarea "video gam"
type textarea "video game"
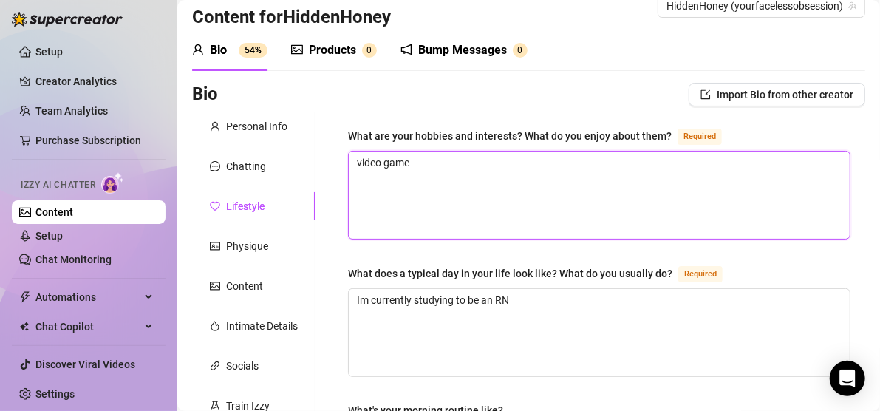
type textarea "video games"
type textarea "video games,"
type textarea "video games, m"
type textarea "video games, mak"
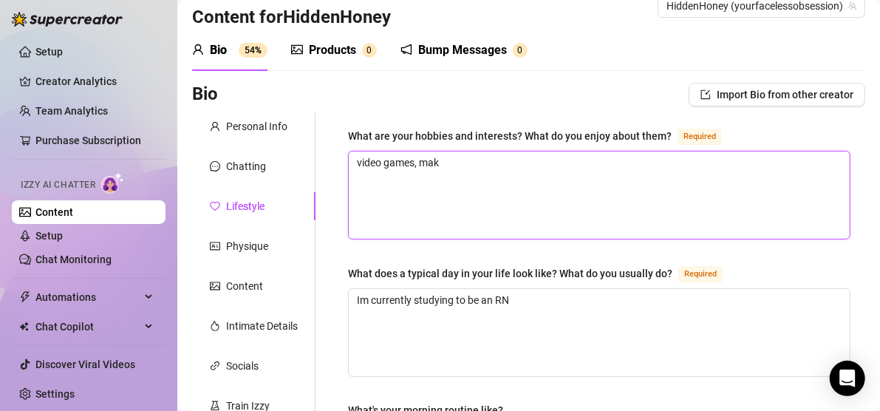
type textarea "video games, make"
type textarea "video games, makeu"
type textarea "video games, makeup"
type textarea "video games, makeup,"
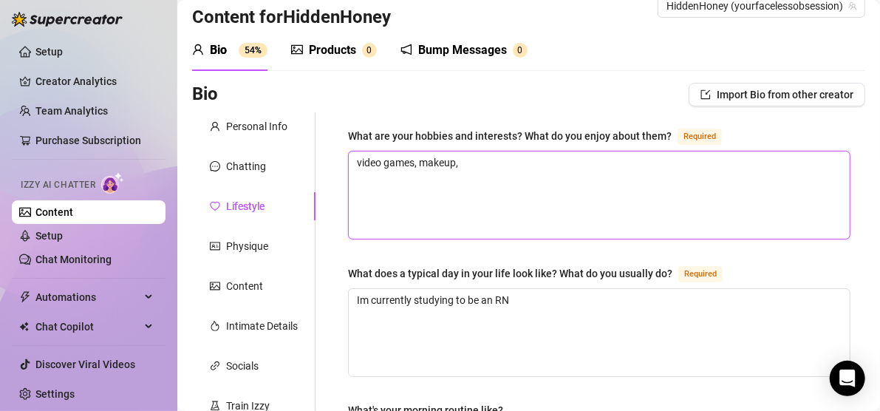
type textarea "video games, makeup, a"
type textarea "video games, makeup, an"
type textarea "video games, makeup, and"
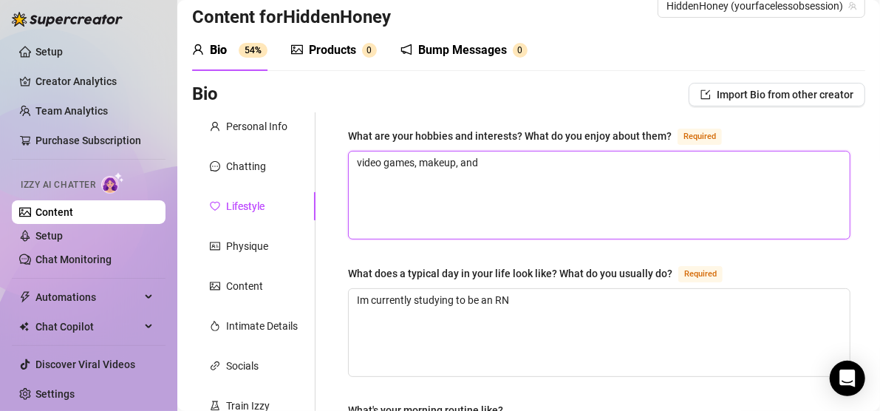
type textarea "video games, makeup, an"
type textarea "video games, makeup, a"
type textarea "video games, makeup,"
type textarea "video games, makeup"
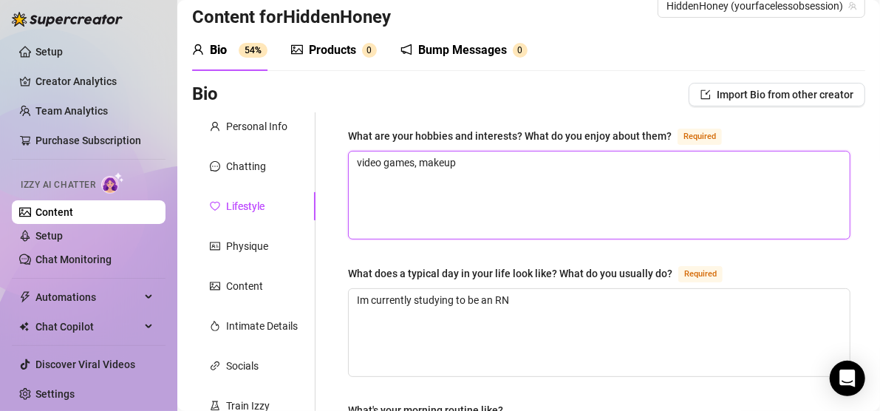
type textarea "video games, makeu"
type textarea "video games, make"
type textarea "video games, mak"
type textarea "video games, [GEOGRAPHIC_DATA]"
type textarea "video games, m"
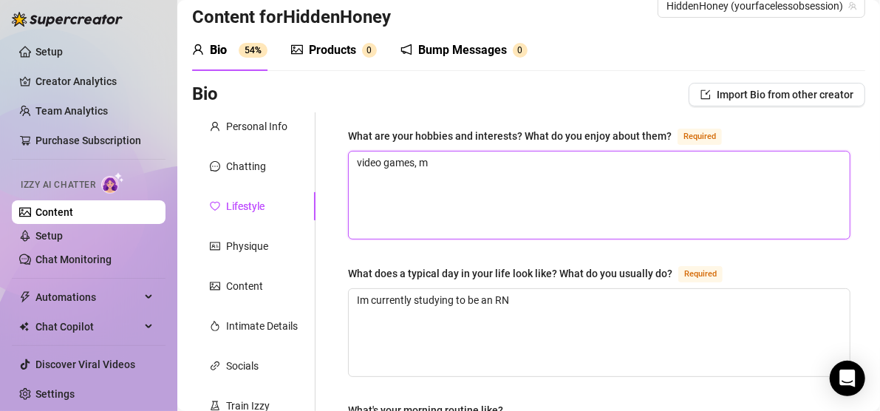
type textarea "video games, [GEOGRAPHIC_DATA]"
type textarea "video games, mak"
type textarea "video games, make"
type textarea "video games, make u"
type textarea "video games, make up"
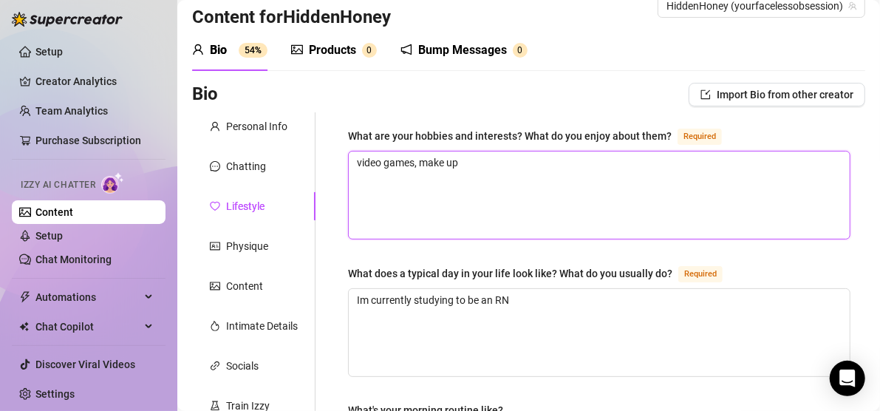
type textarea "video games, make up,"
type textarea "video games, make up, an"
type textarea "video games, make up, and"
type textarea "video games, make up, and fo"
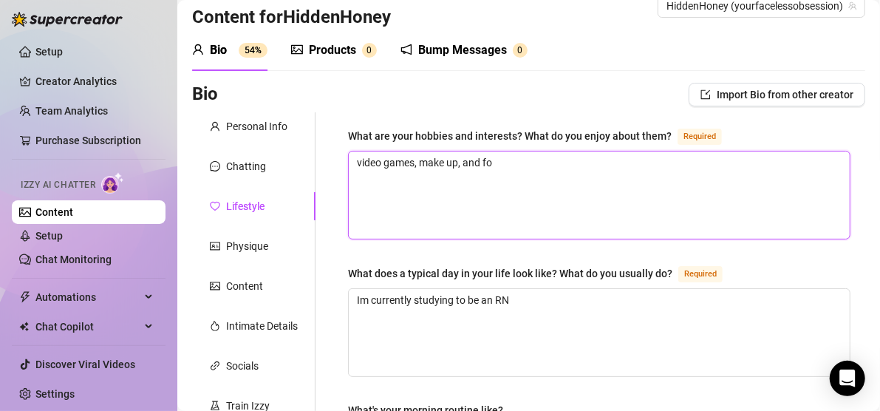
type textarea "video games, make up, and foo"
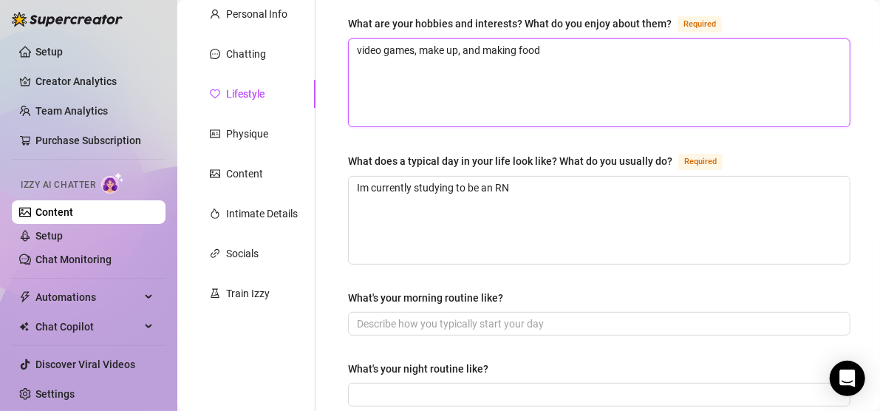
scroll to position [146, 0]
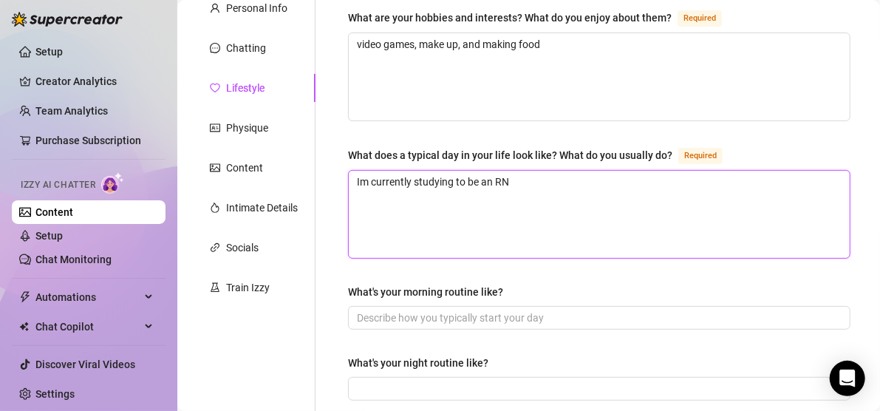
click at [422, 200] on textarea "Im currently studying to be an RN" at bounding box center [599, 214] width 501 height 87
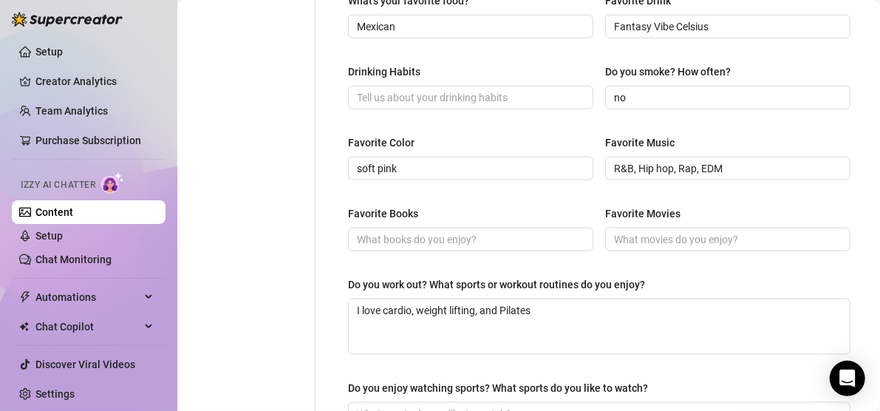
scroll to position [851, 0]
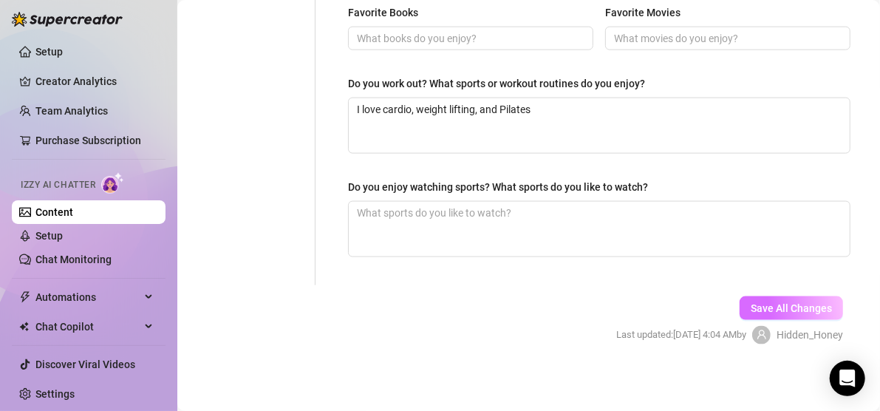
click at [789, 302] on span "Save All Changes" at bounding box center [790, 308] width 81 height 12
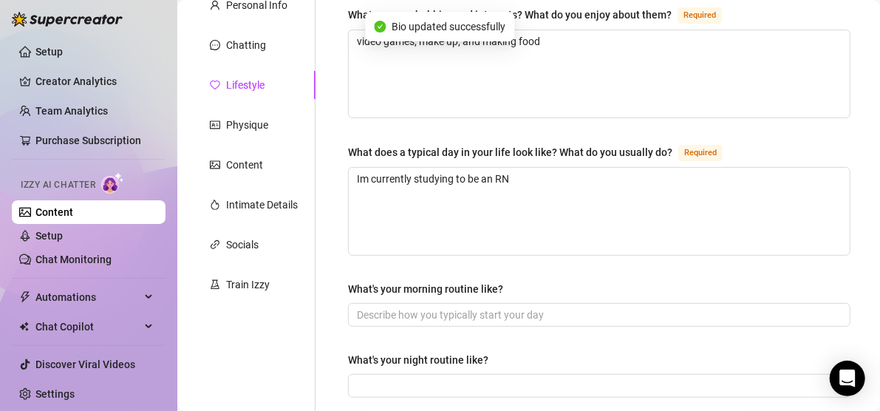
scroll to position [148, 0]
click at [252, 123] on div "Physique" at bounding box center [247, 125] width 42 height 16
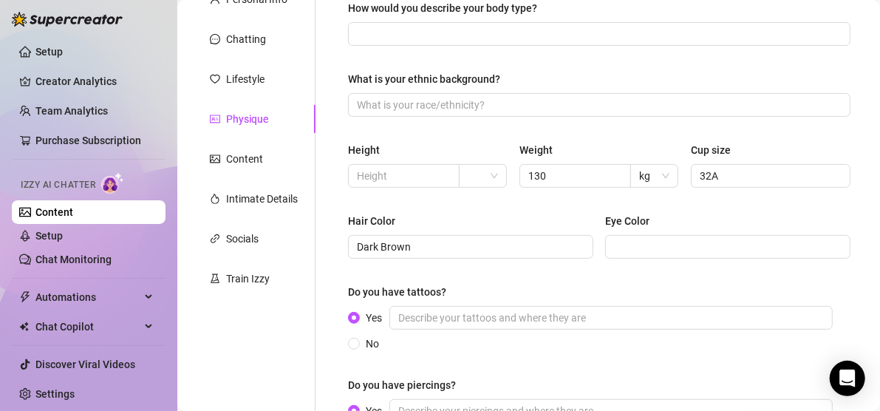
scroll to position [152, 0]
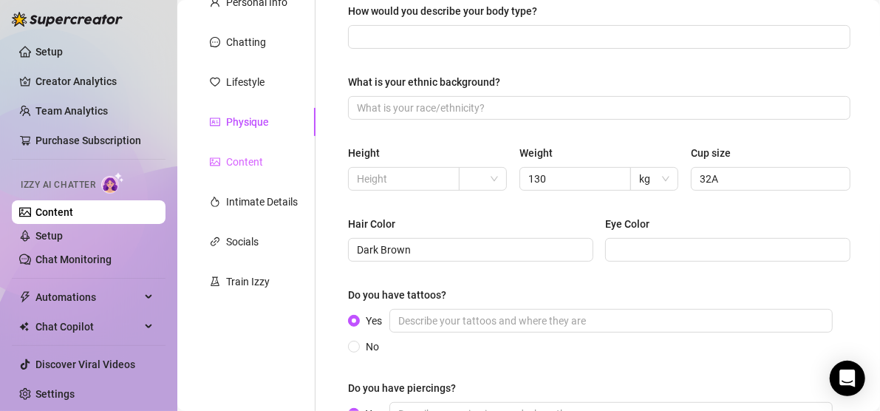
click at [270, 162] on div "Content" at bounding box center [253, 162] width 123 height 28
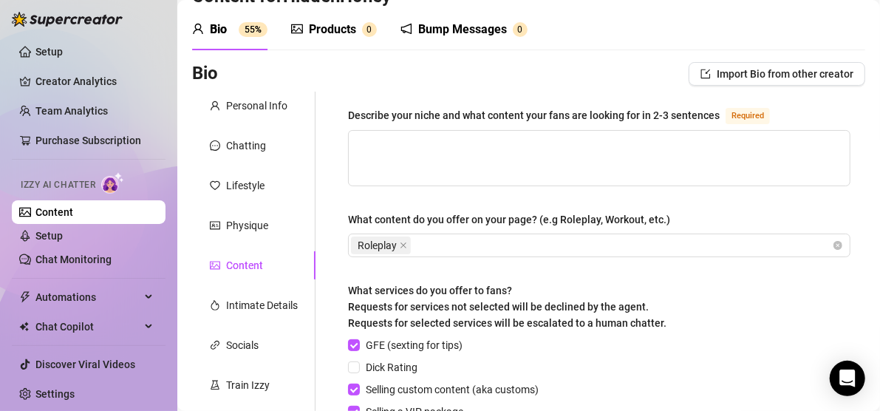
scroll to position [50, 0]
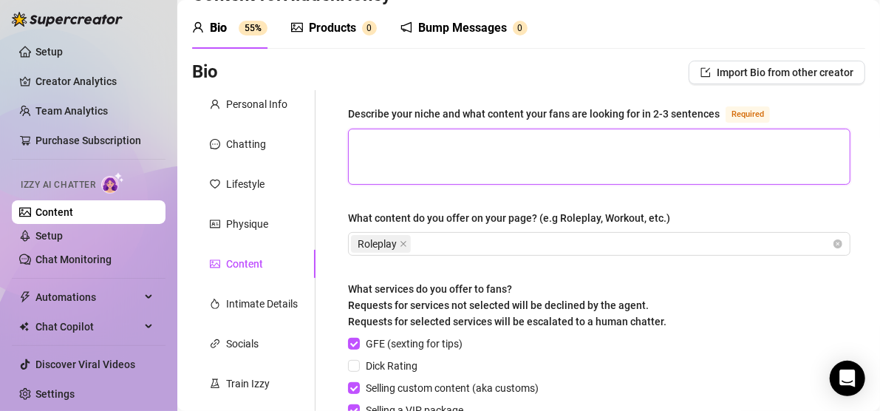
click at [469, 151] on textarea "Describe your niche and what content your fans are looking for in 2-3 sentences…" at bounding box center [599, 156] width 501 height 55
click at [469, 151] on textarea "faceless, petite booty, girl next door" at bounding box center [599, 156] width 501 height 55
click at [582, 149] on textarea "faceless, petite booty, girl next door" at bounding box center [599, 156] width 501 height 55
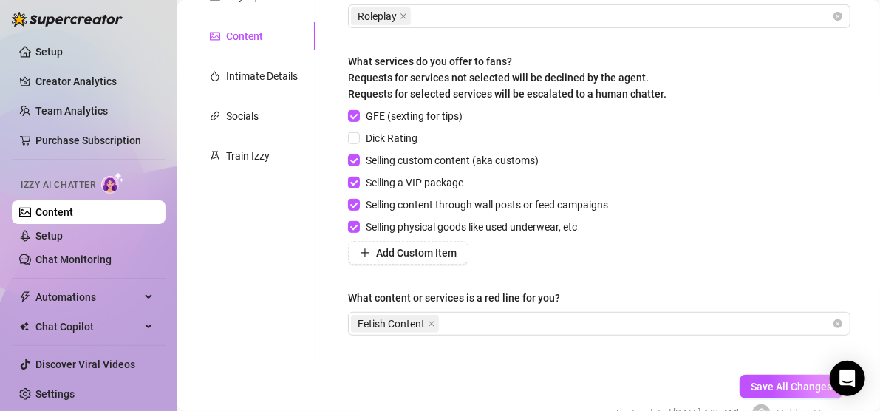
scroll to position [358, 0]
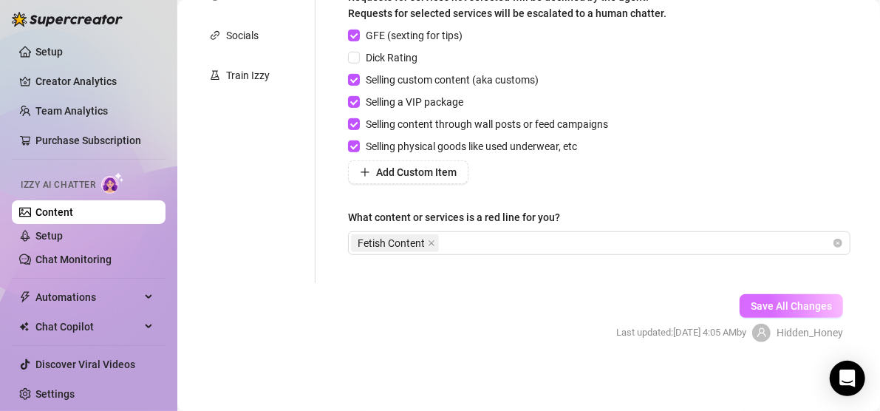
click at [782, 309] on span "Save All Changes" at bounding box center [790, 306] width 81 height 12
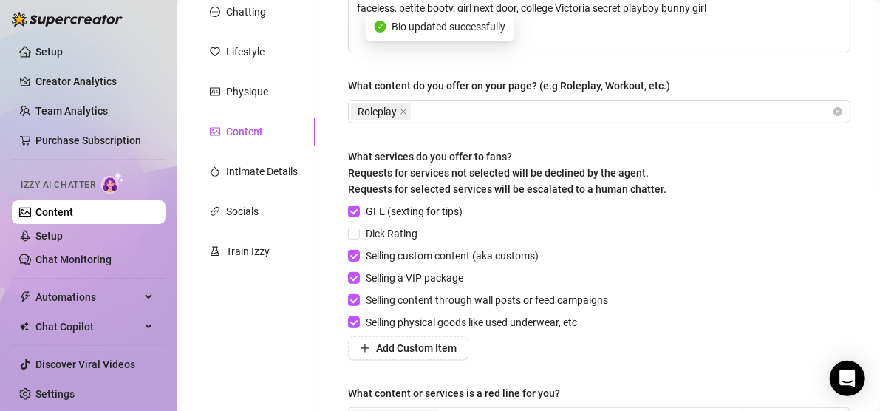
scroll to position [182, 0]
click at [301, 177] on div "Intimate Details" at bounding box center [253, 172] width 123 height 28
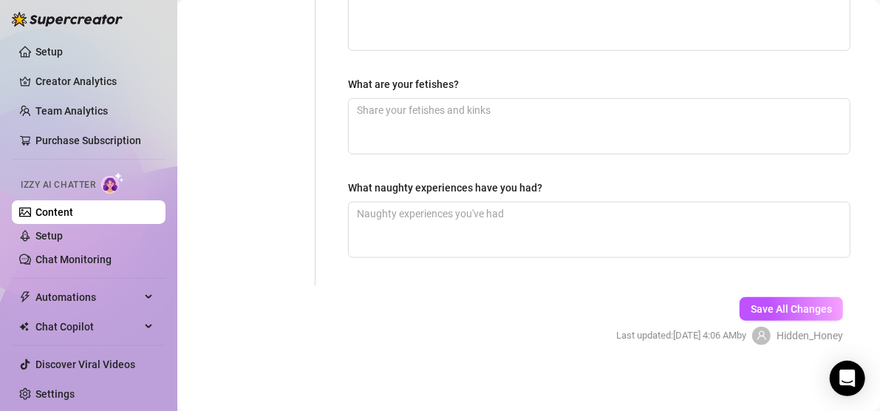
scroll to position [100, 0]
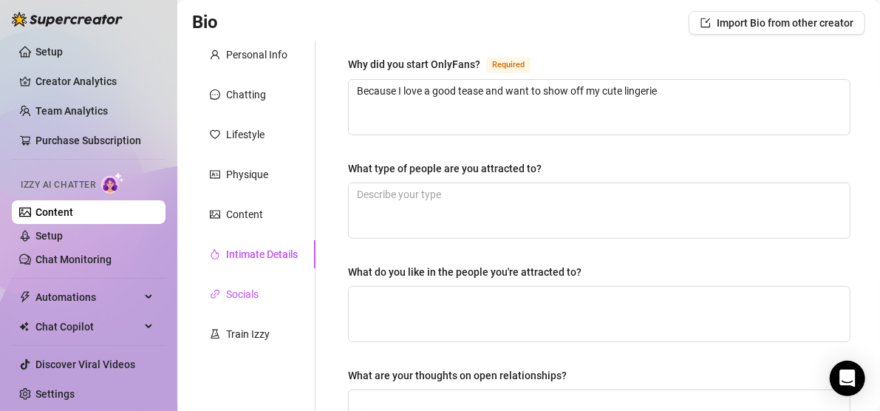
click at [249, 291] on div "Socials" at bounding box center [242, 294] width 32 height 16
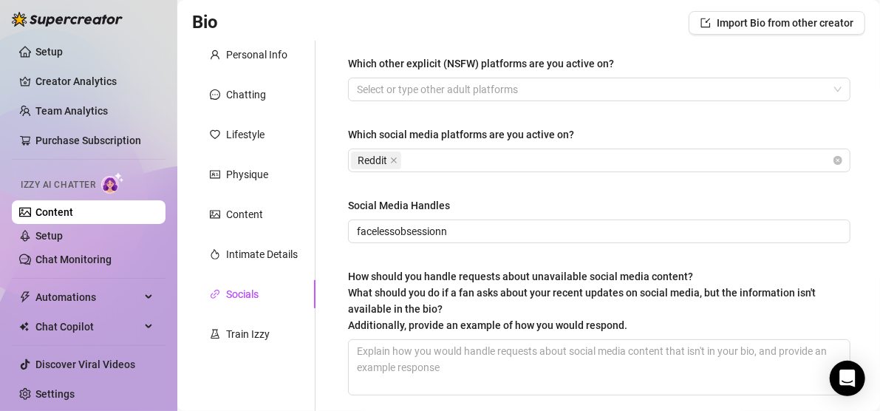
scroll to position [241, 0]
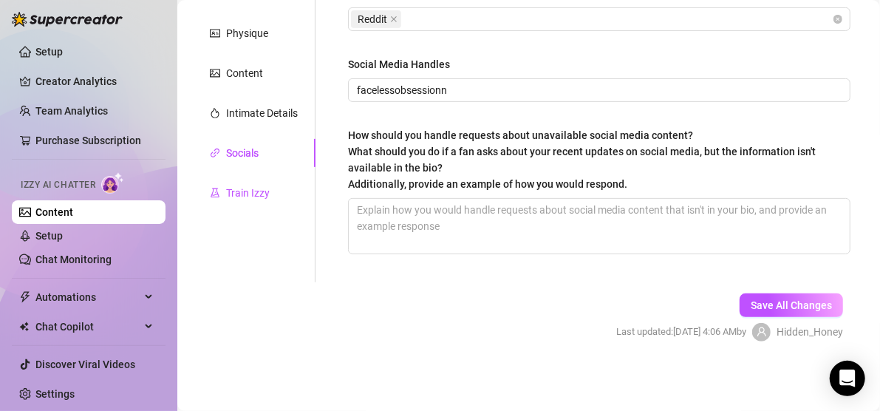
click at [264, 185] on div "Train Izzy" at bounding box center [248, 193] width 44 height 16
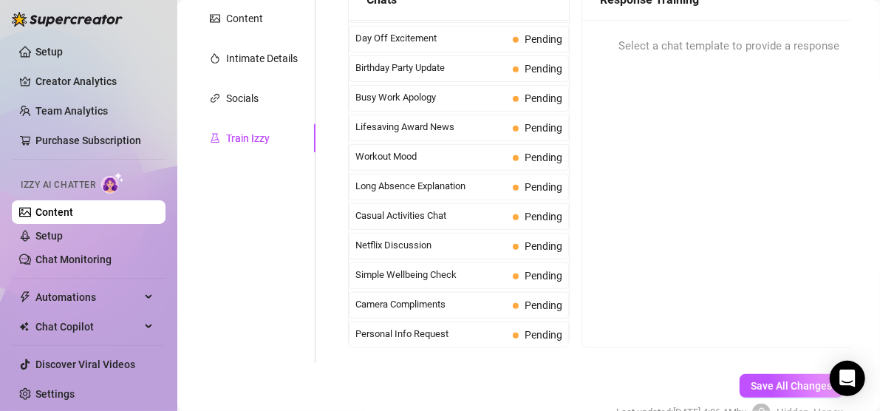
scroll to position [1207, 0]
click at [385, 118] on span "Lifesaving Award News" at bounding box center [430, 125] width 151 height 15
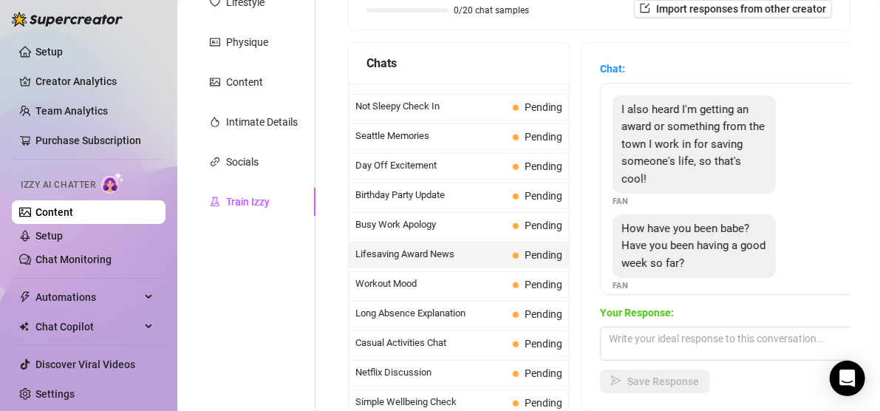
scroll to position [232, 0]
click at [450, 217] on span "Busy Work Apology" at bounding box center [430, 224] width 151 height 15
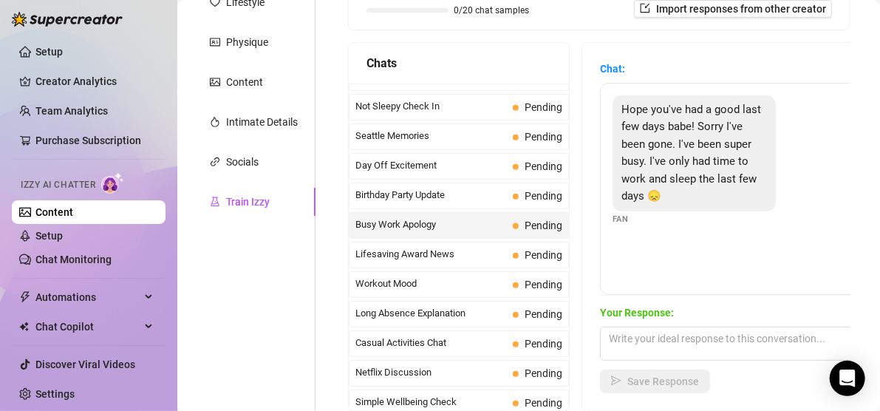
click at [766, 130] on div "Hope you've had a good last few days babe! Sorry I've been gone. I've been supe…" at bounding box center [693, 153] width 163 height 116
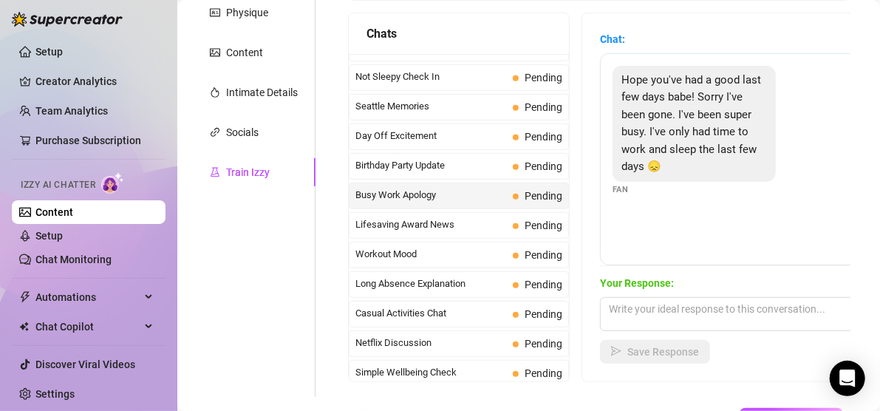
scroll to position [266, 0]
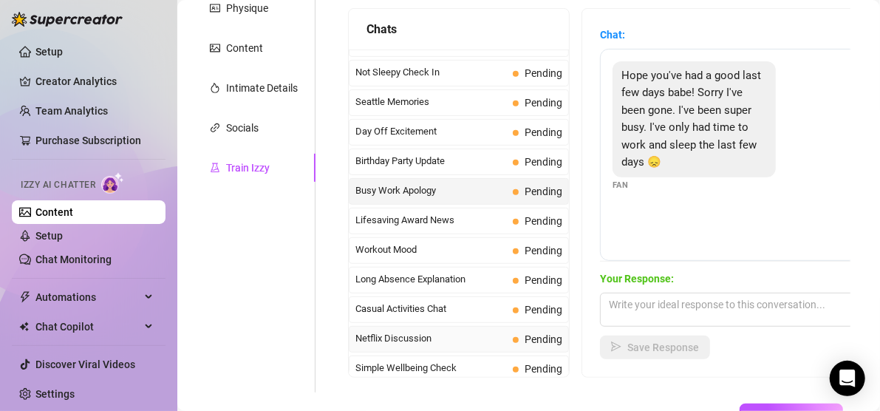
drag, startPoint x: 766, startPoint y: 130, endPoint x: 451, endPoint y: 315, distance: 364.8
click at [451, 331] on span "Netflix Discussion" at bounding box center [430, 338] width 151 height 15
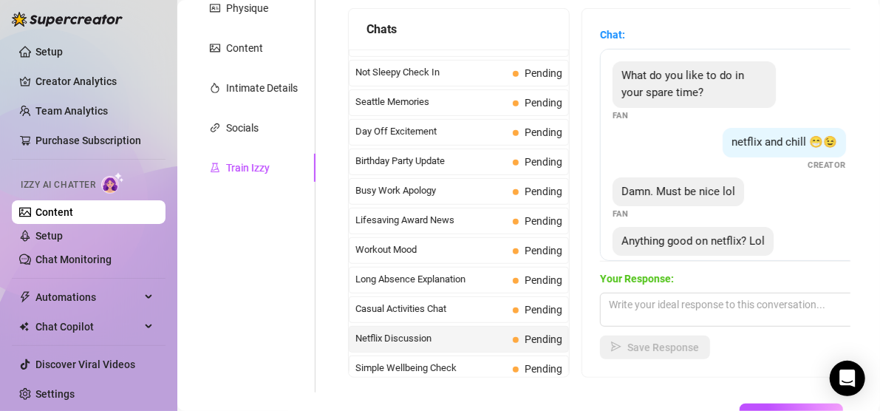
scroll to position [44, 0]
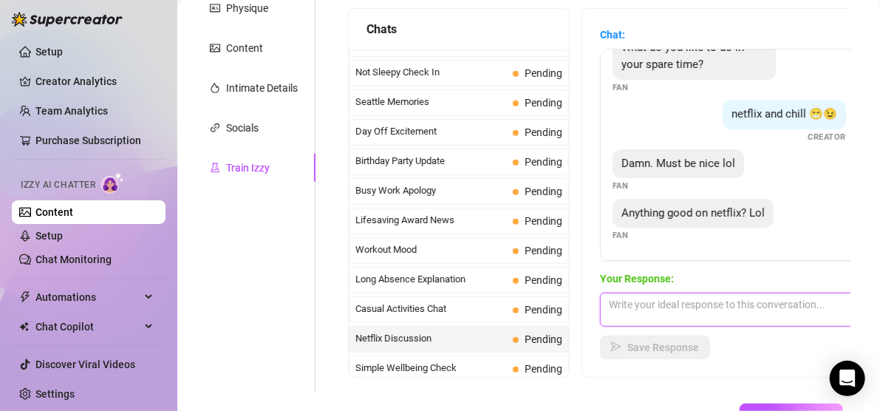
click at [651, 295] on textarea at bounding box center [729, 309] width 259 height 34
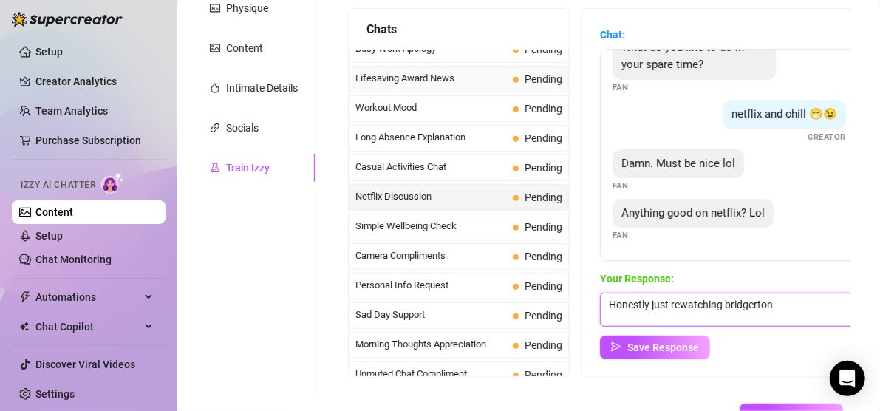
scroll to position [1297, 0]
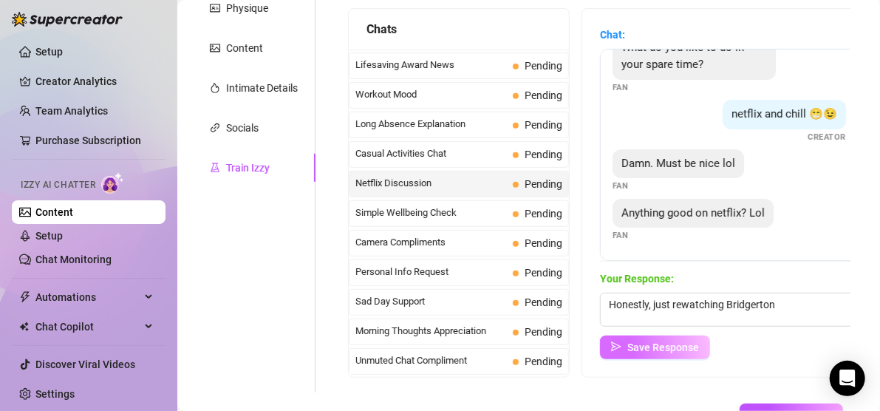
click at [652, 352] on span "Save Response" at bounding box center [663, 347] width 72 height 12
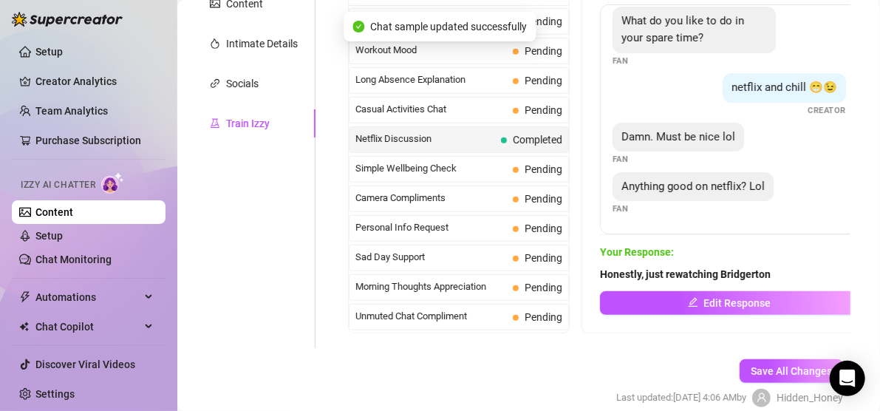
scroll to position [27, 0]
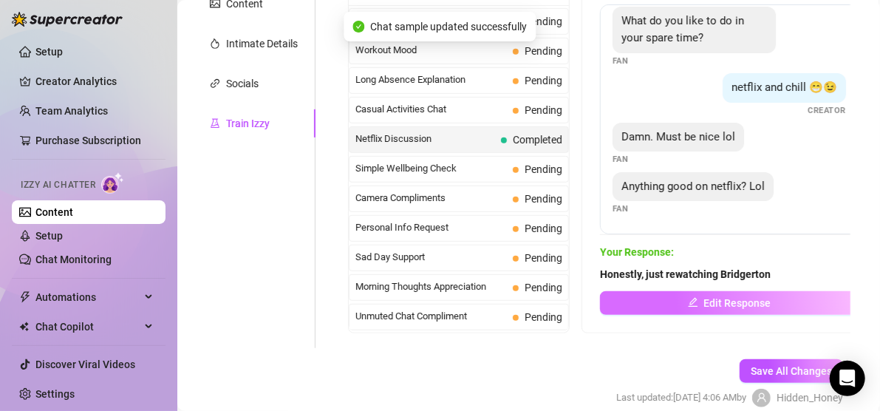
click at [759, 303] on span "Edit Response" at bounding box center [737, 303] width 67 height 12
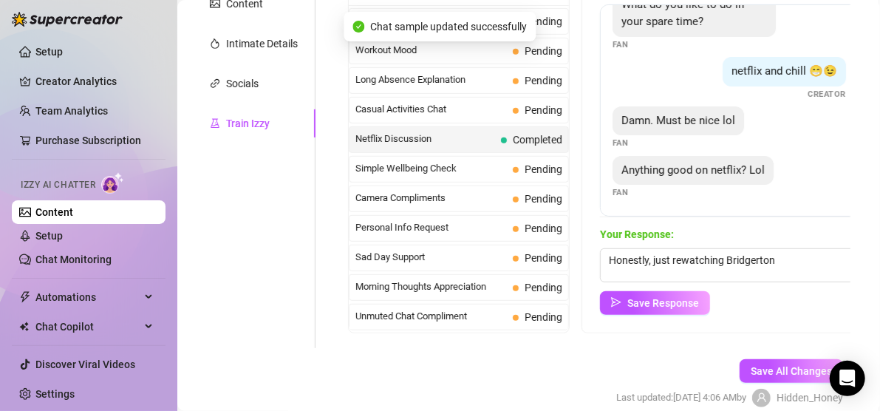
scroll to position [44, 0]
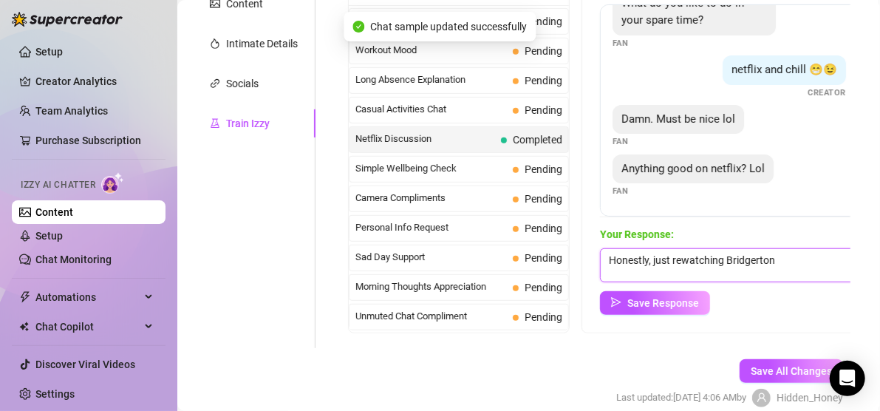
click at [784, 269] on textarea "Honestly, just rewatching Bridgerton" at bounding box center [729, 265] width 259 height 34
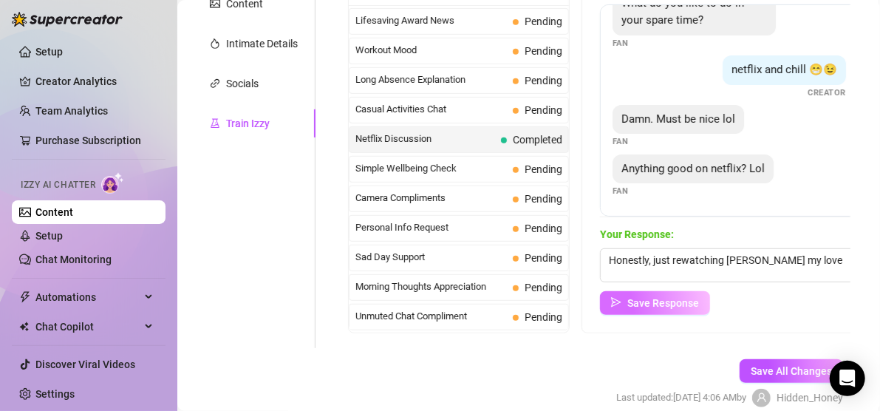
click at [641, 310] on button "Save Response" at bounding box center [655, 303] width 110 height 24
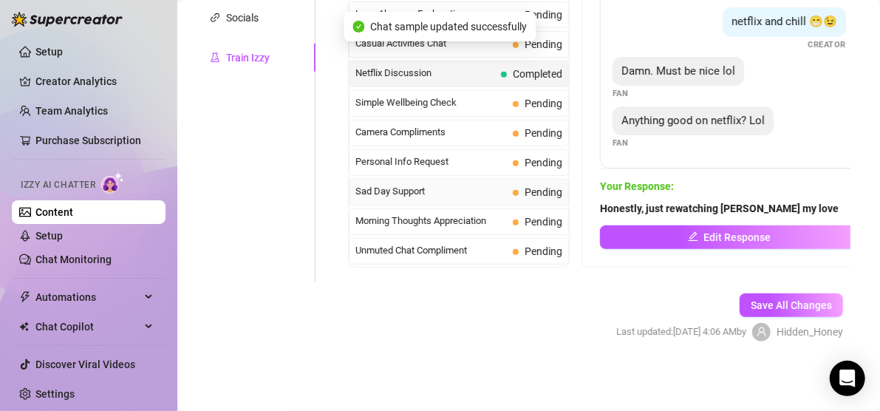
scroll to position [1292, 0]
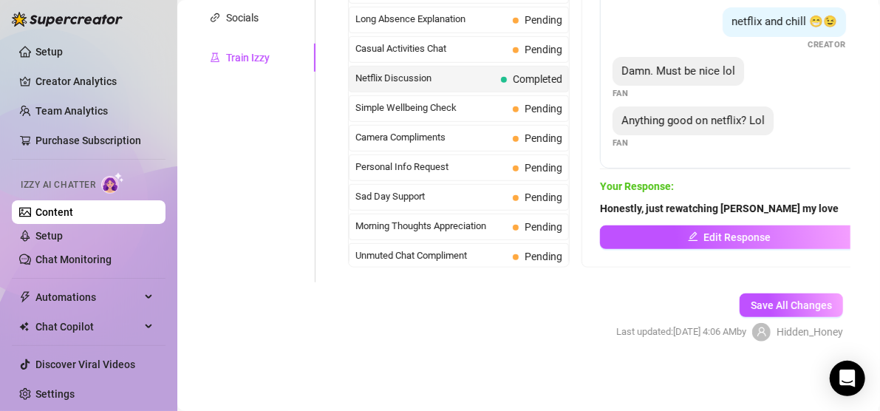
click at [404, 278] on span "Missed Live Stream" at bounding box center [430, 285] width 151 height 15
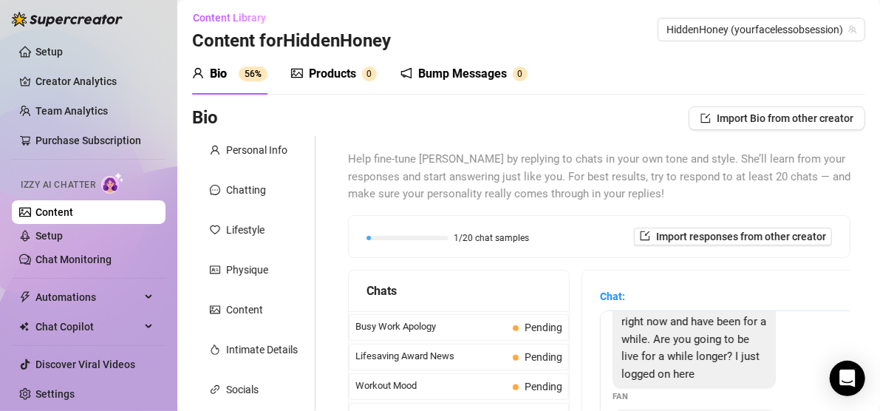
scroll to position [4, 0]
click at [233, 72] on div "Bio 56%" at bounding box center [229, 74] width 75 height 18
click at [223, 78] on div "Bio" at bounding box center [218, 74] width 17 height 18
click at [238, 154] on div "Personal Info" at bounding box center [256, 150] width 61 height 16
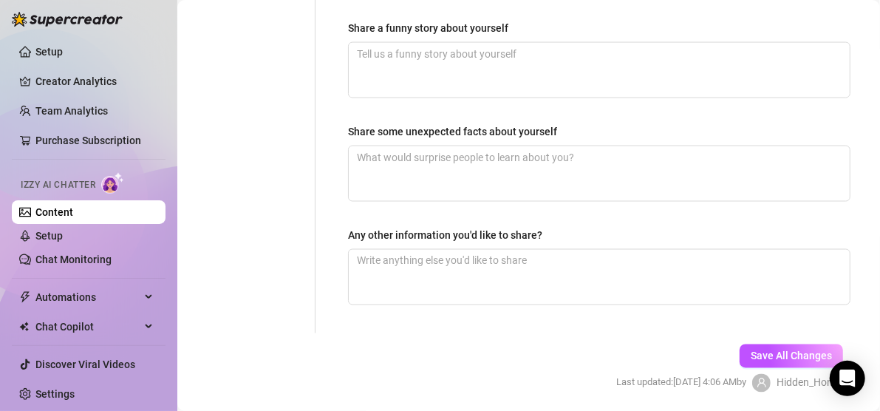
scroll to position [1106, 0]
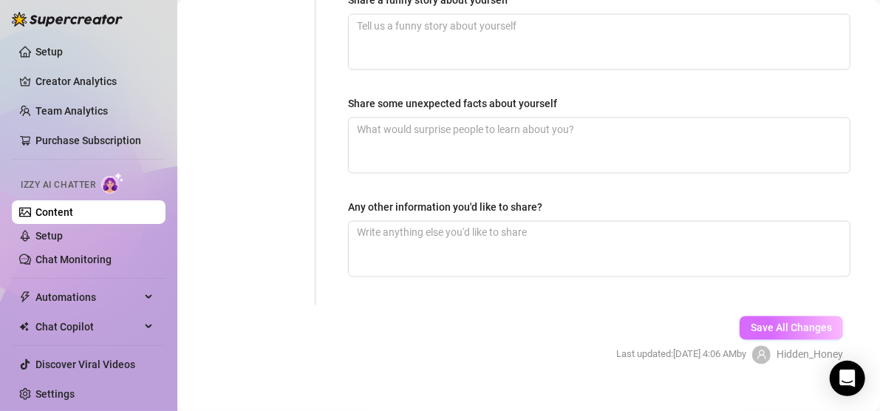
click at [784, 322] on span "Save All Changes" at bounding box center [790, 328] width 81 height 12
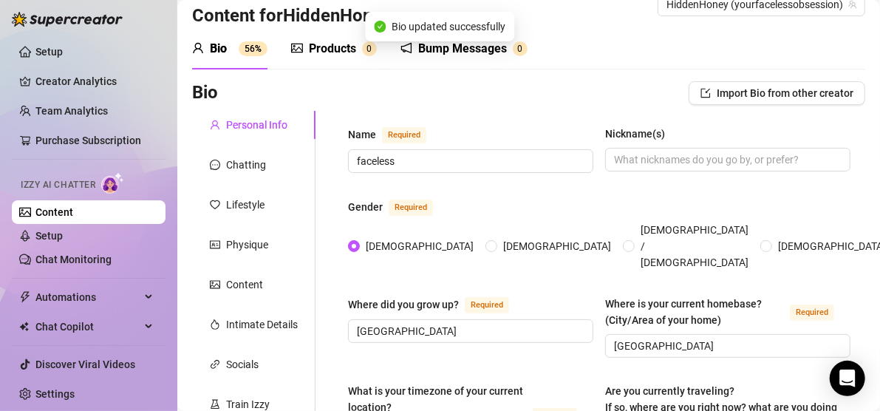
scroll to position [0, 0]
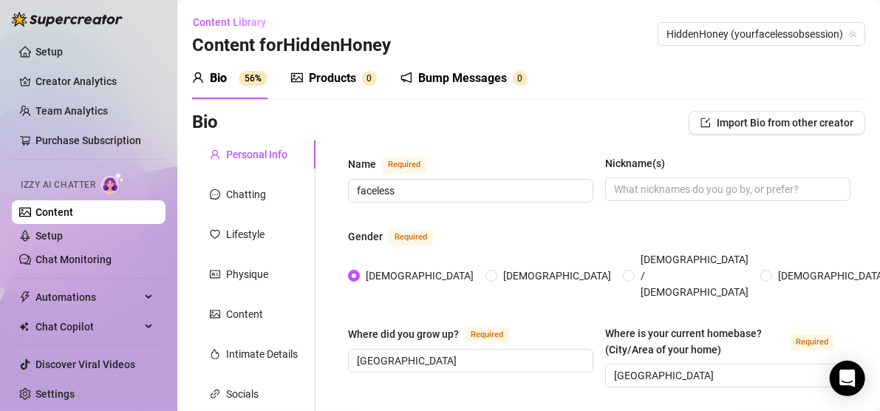
click at [72, 189] on span "Izzy AI Chatter" at bounding box center [58, 185] width 75 height 14
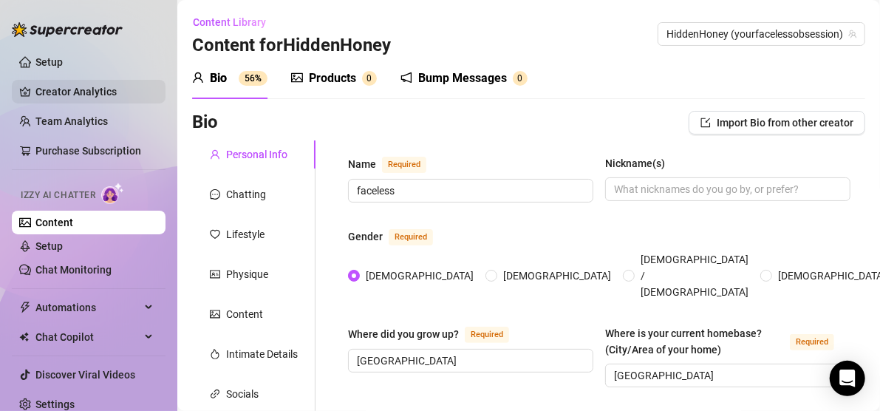
click at [74, 96] on link "Creator Analytics" at bounding box center [94, 92] width 118 height 24
